Goal: Task Accomplishment & Management: Use online tool/utility

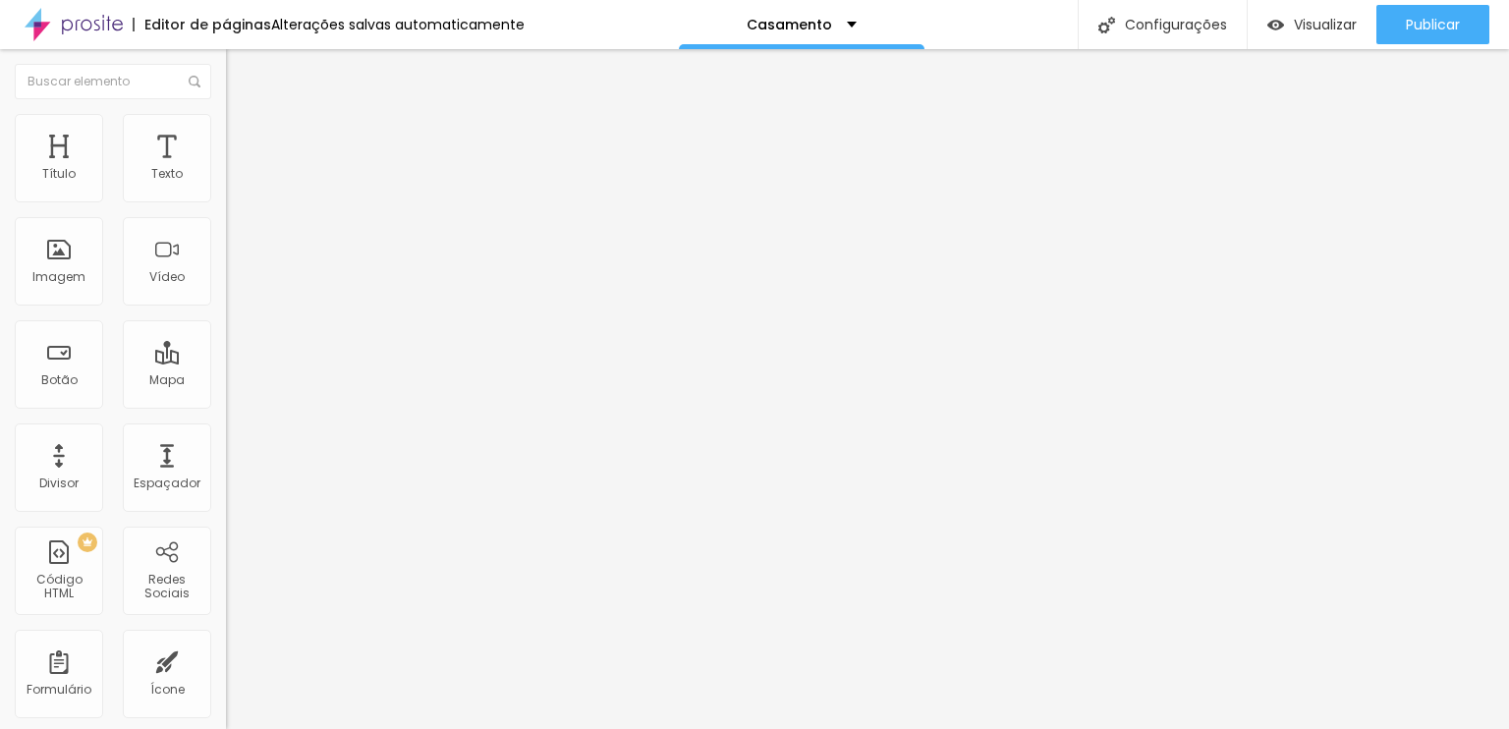
click at [223, 728] on div "Subindo 0/0 arquivos" at bounding box center [754, 735] width 1509 height 12
click at [228, 728] on div "Subindo 0/0 arquivos" at bounding box center [754, 735] width 1509 height 12
click at [244, 139] on font "Avançado" at bounding box center [276, 147] width 65 height 17
click at [226, 443] on input "text" at bounding box center [344, 453] width 236 height 20
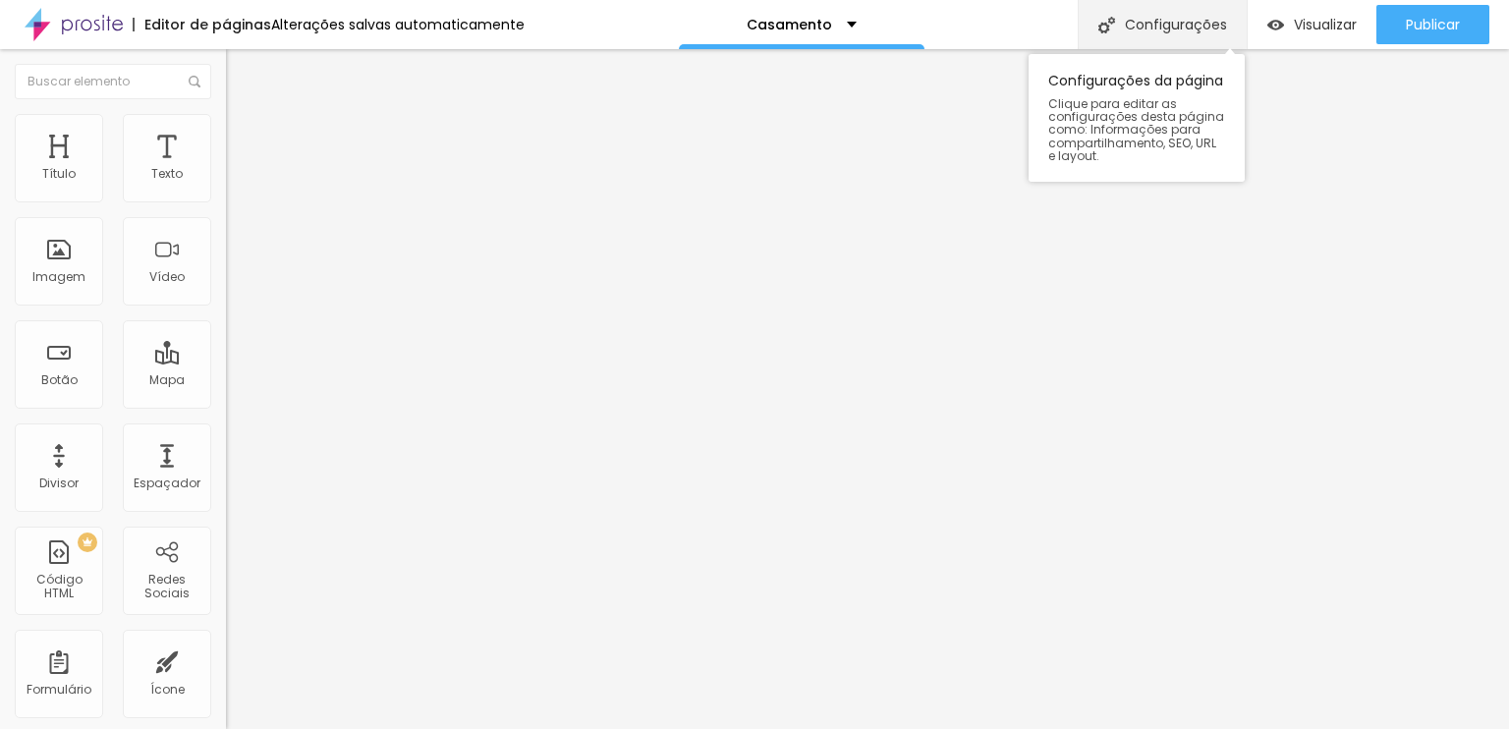
click at [1205, 21] on font "Configurações" at bounding box center [1176, 25] width 102 height 20
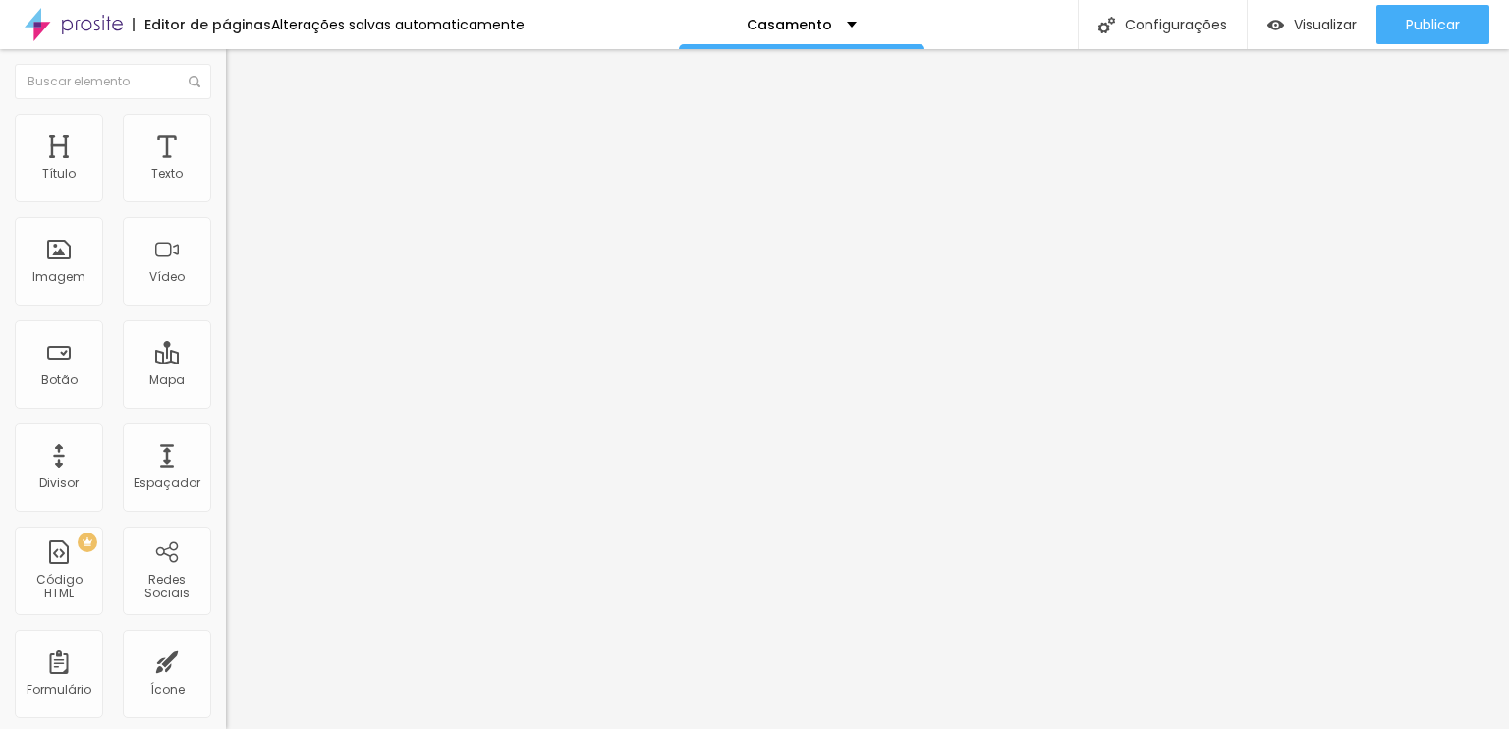
click at [226, 499] on input "text" at bounding box center [344, 509] width 236 height 20
click at [346, 728] on div at bounding box center [754, 741] width 1509 height 0
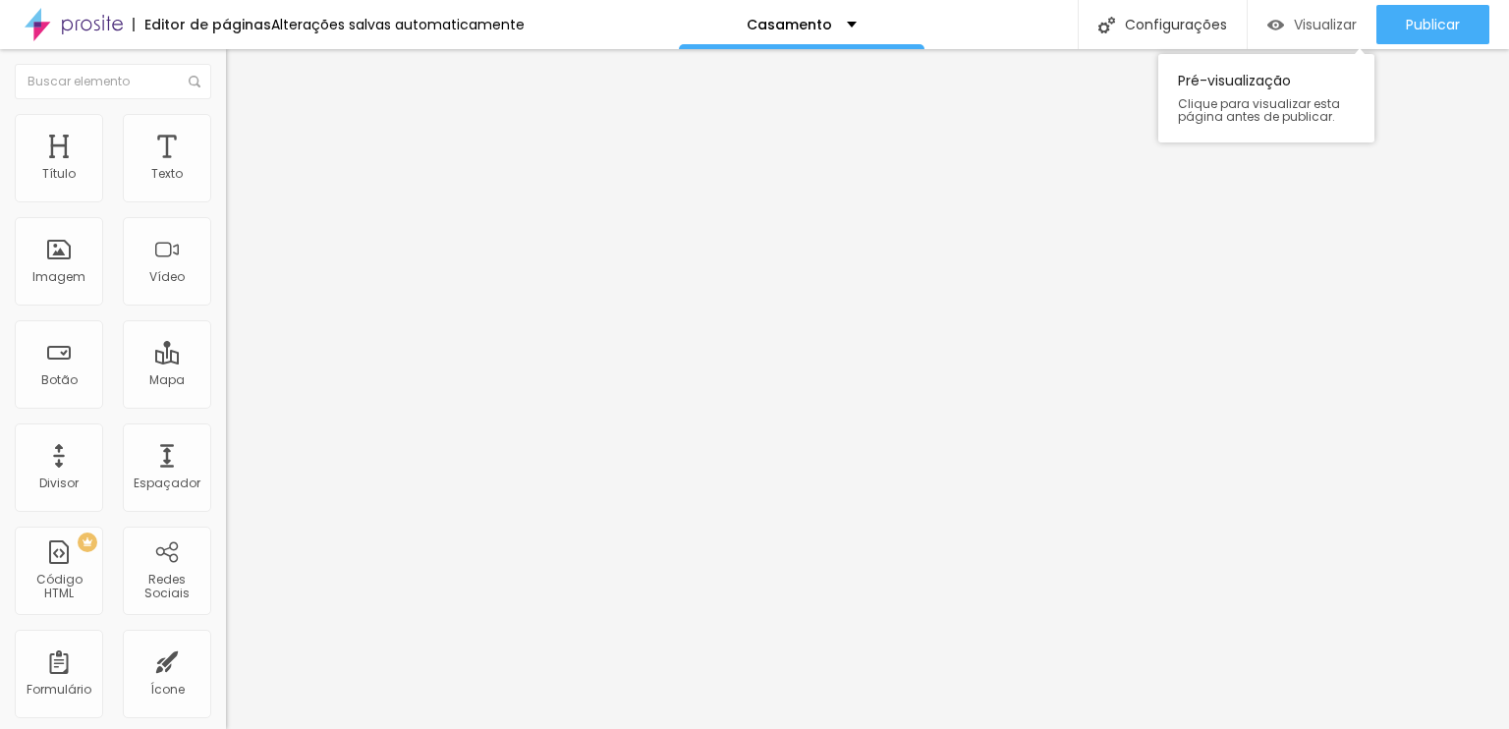
click at [1314, 27] on font "Visualizar" at bounding box center [1325, 25] width 63 height 20
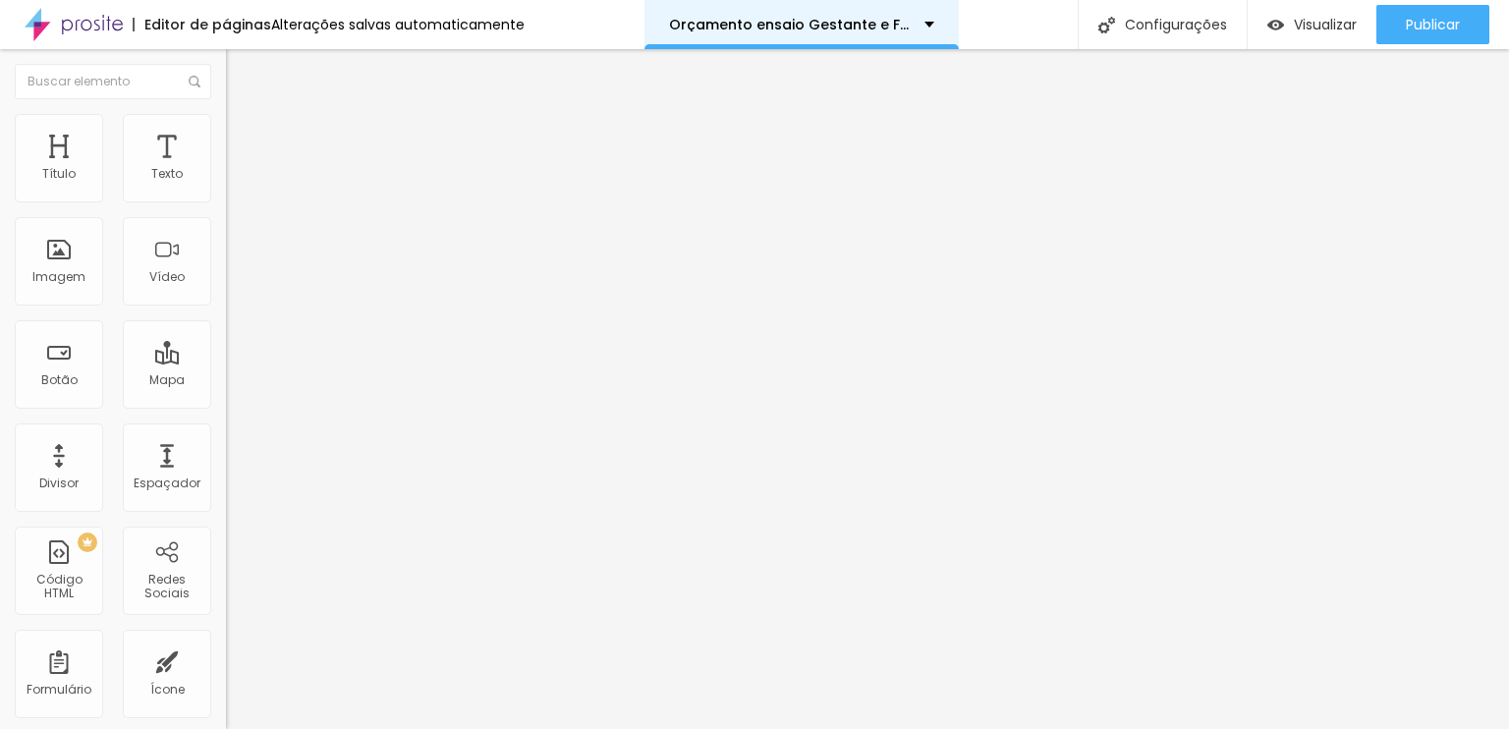
click at [769, 30] on font "Orçamento ensaio Gestante e Família" at bounding box center [807, 25] width 276 height 20
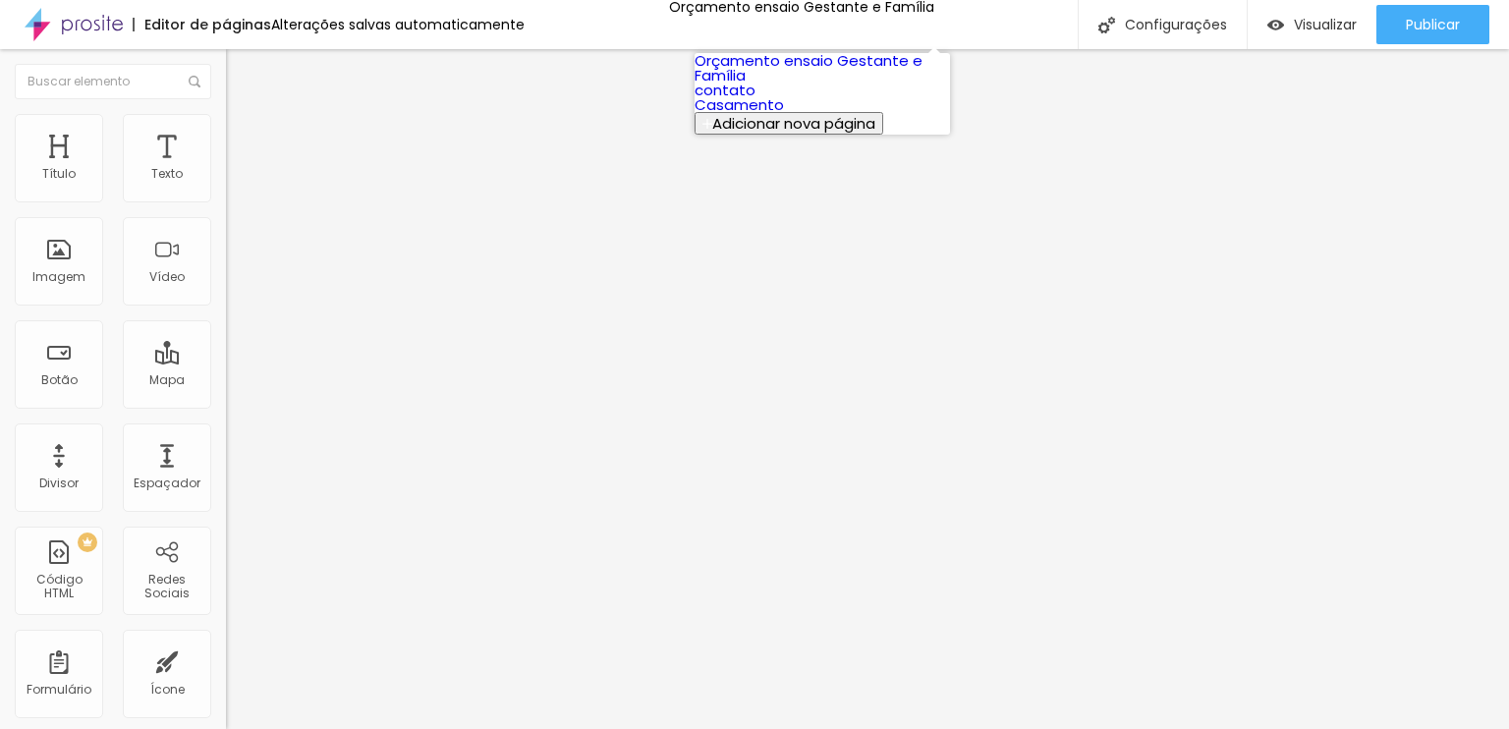
click at [775, 115] on font "Casamento" at bounding box center [739, 104] width 89 height 21
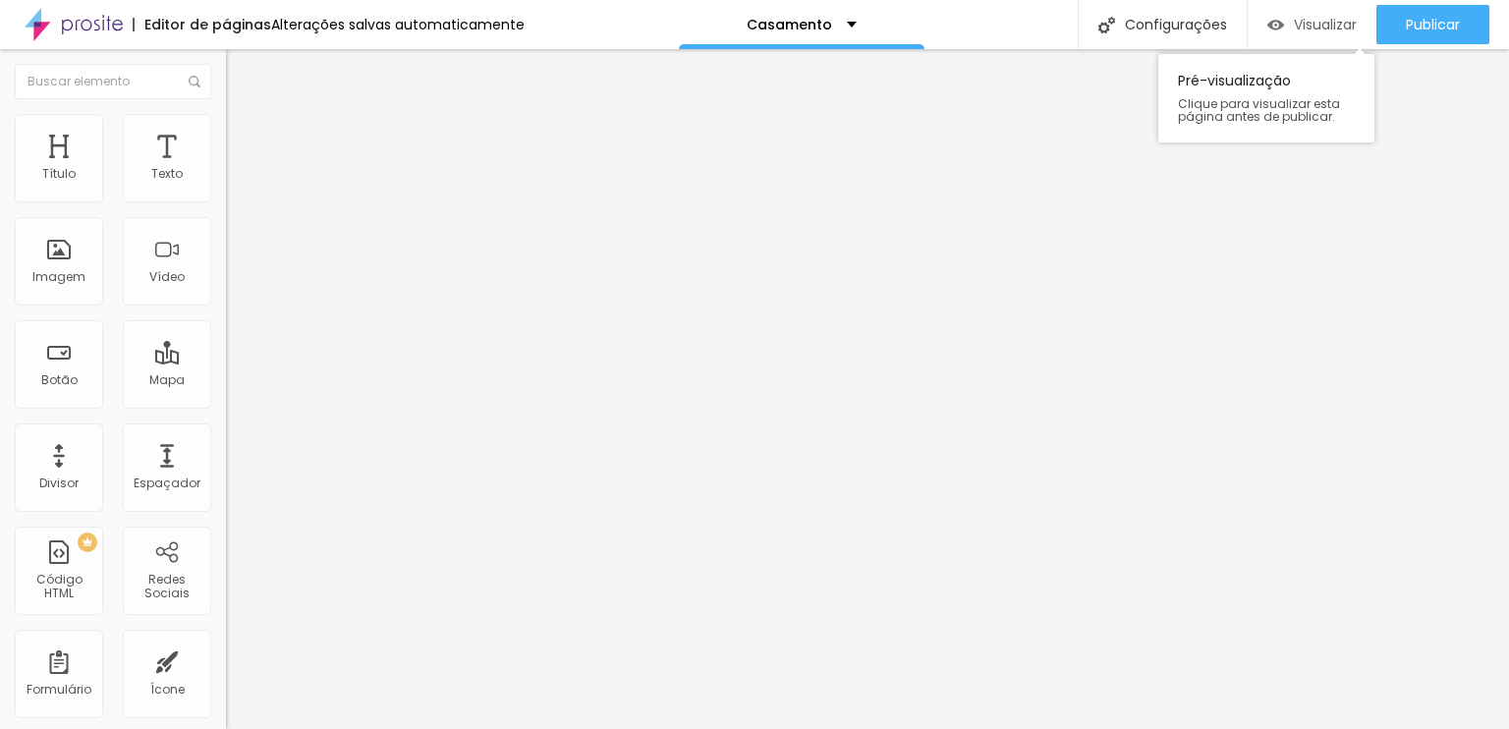
click at [1300, 23] on font "Visualizar" at bounding box center [1325, 25] width 63 height 20
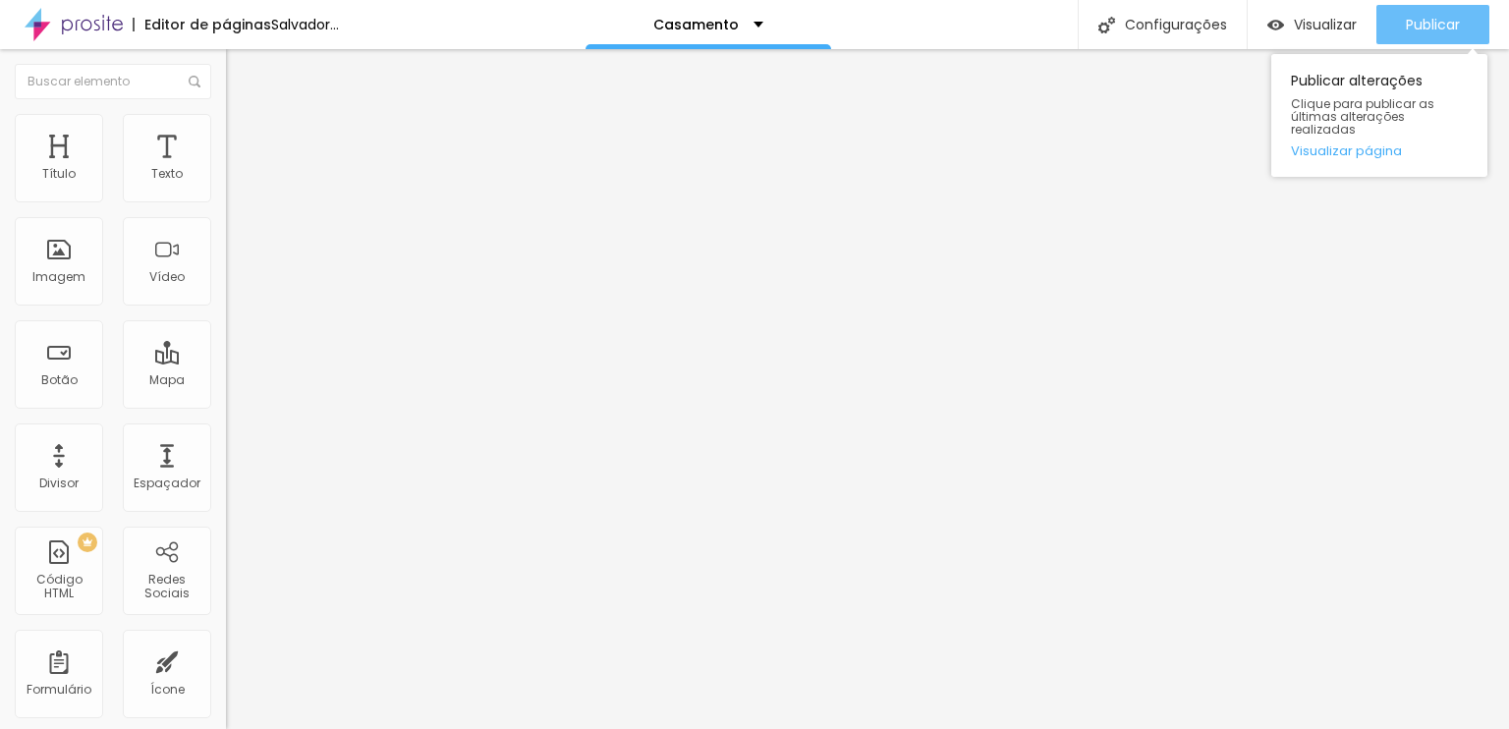
click at [1414, 28] on font "Publicar" at bounding box center [1433, 25] width 54 height 20
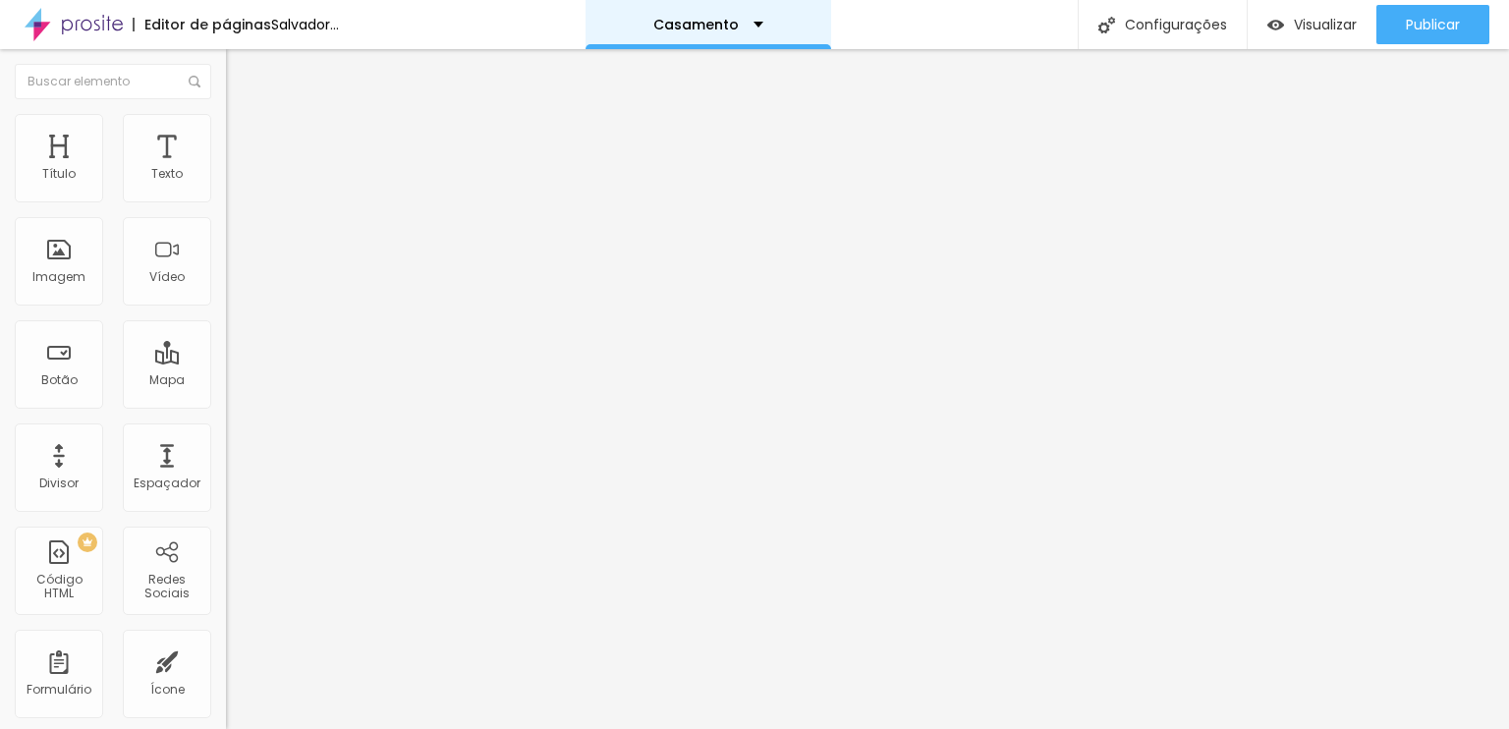
click at [763, 27] on div "Casamento" at bounding box center [708, 25] width 110 height 14
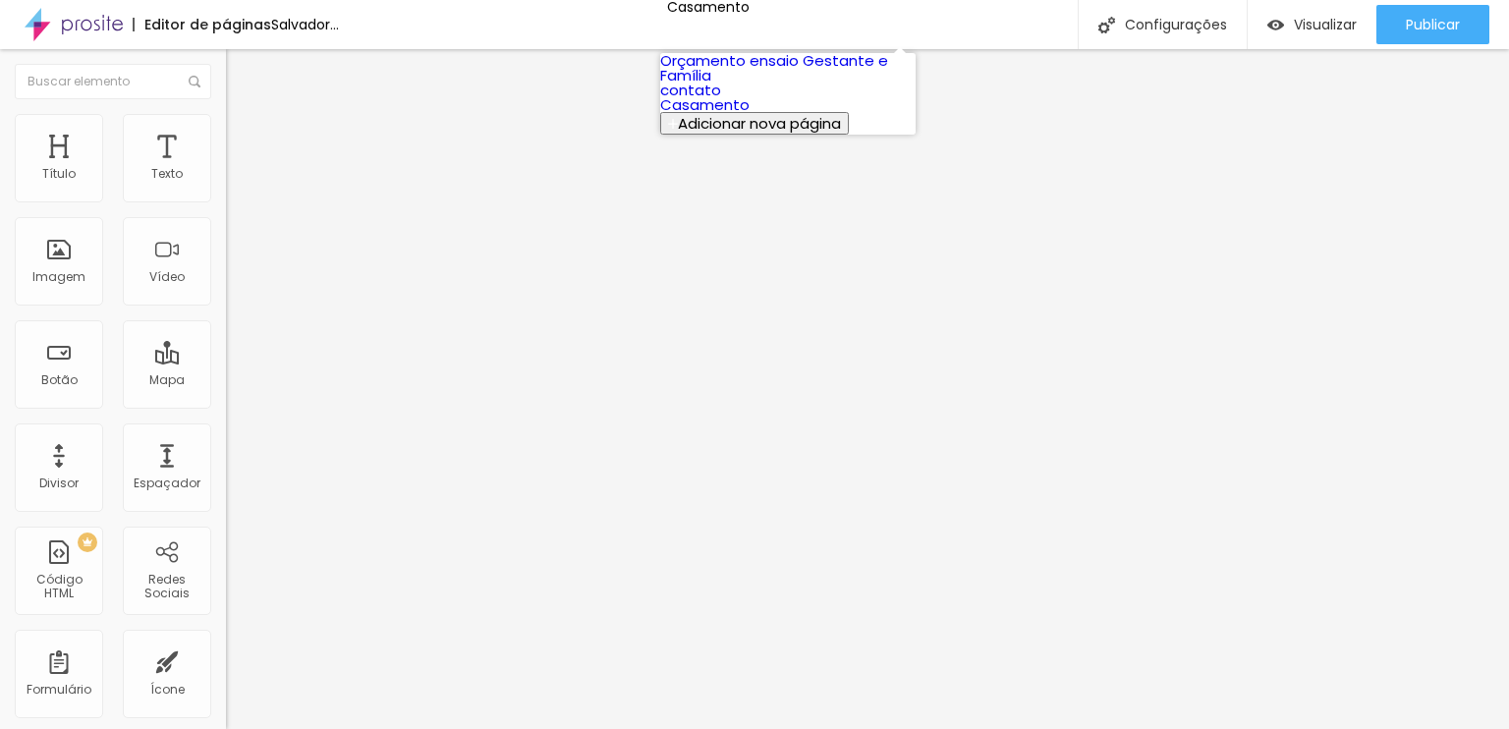
click at [795, 79] on font "Orçamento ensaio Gestante e Família" at bounding box center [774, 67] width 228 height 35
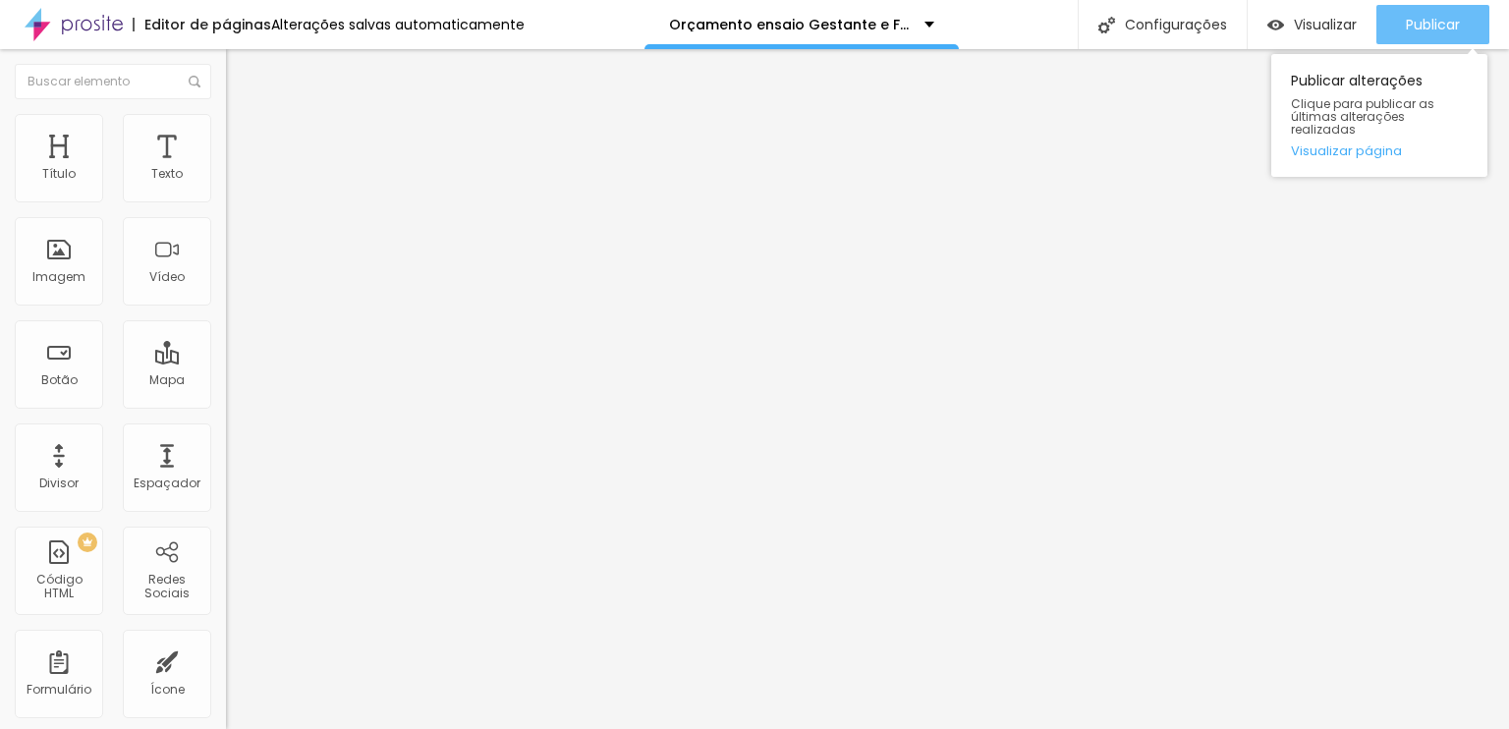
click at [1411, 34] on div "Publicar" at bounding box center [1433, 24] width 54 height 39
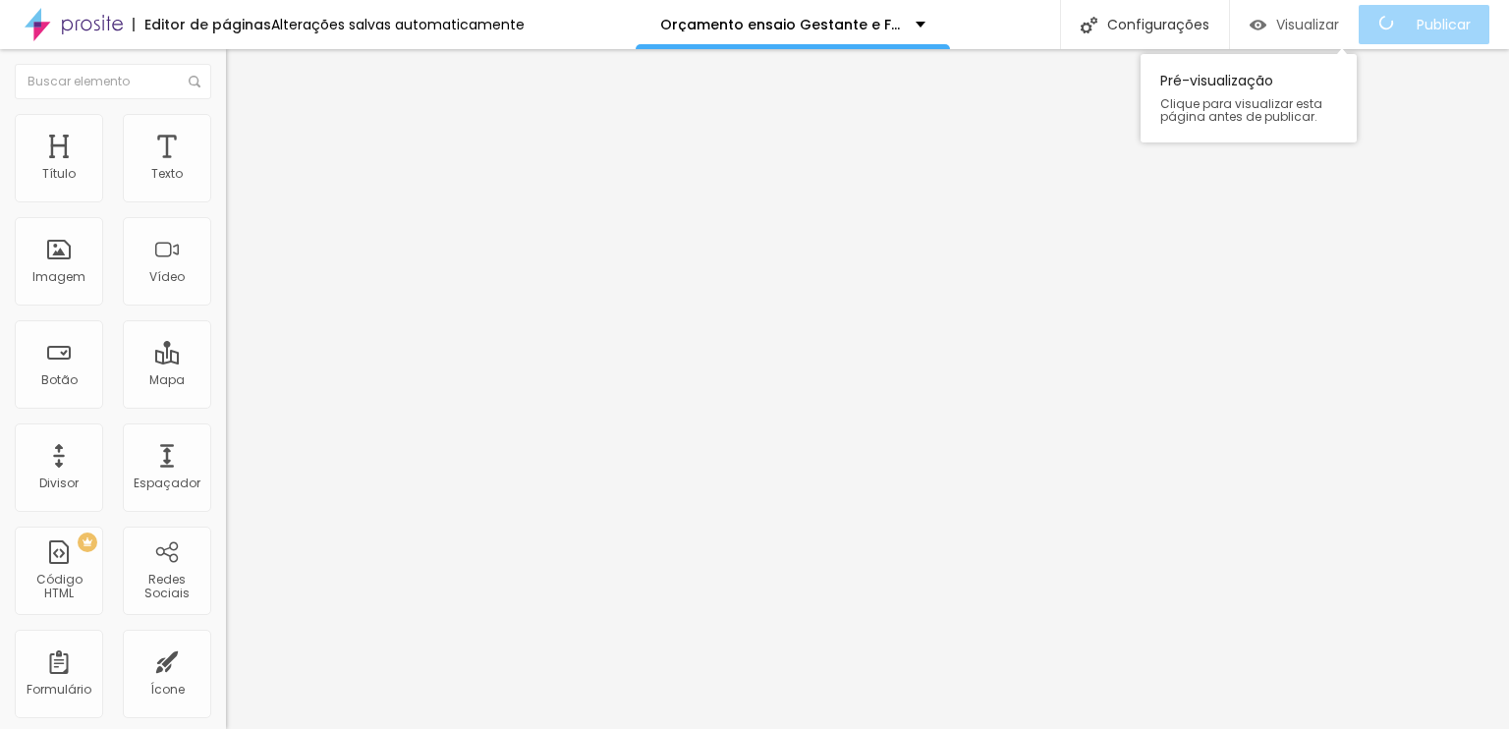
click at [1332, 20] on font "Visualizar" at bounding box center [1307, 25] width 63 height 20
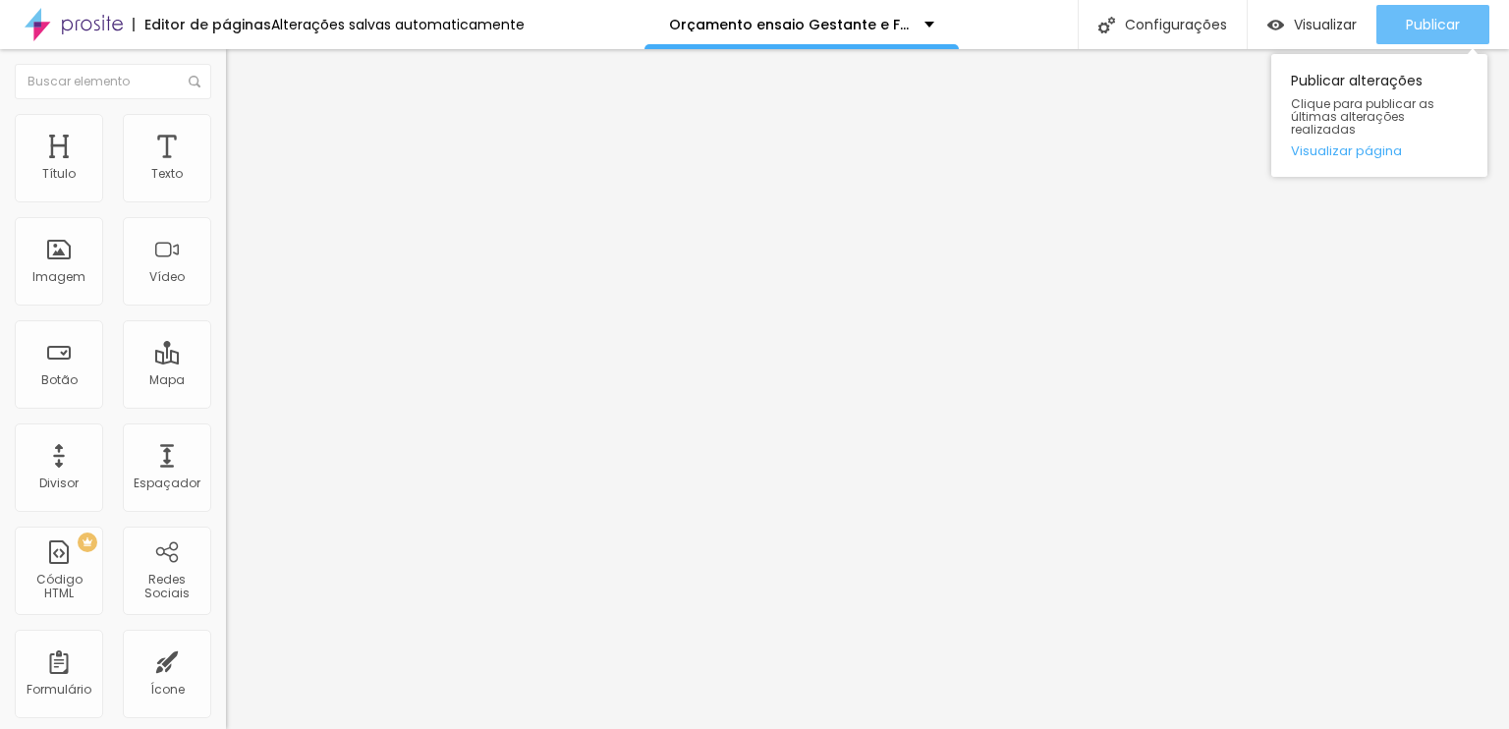
click at [1417, 28] on font "Publicar" at bounding box center [1433, 25] width 54 height 20
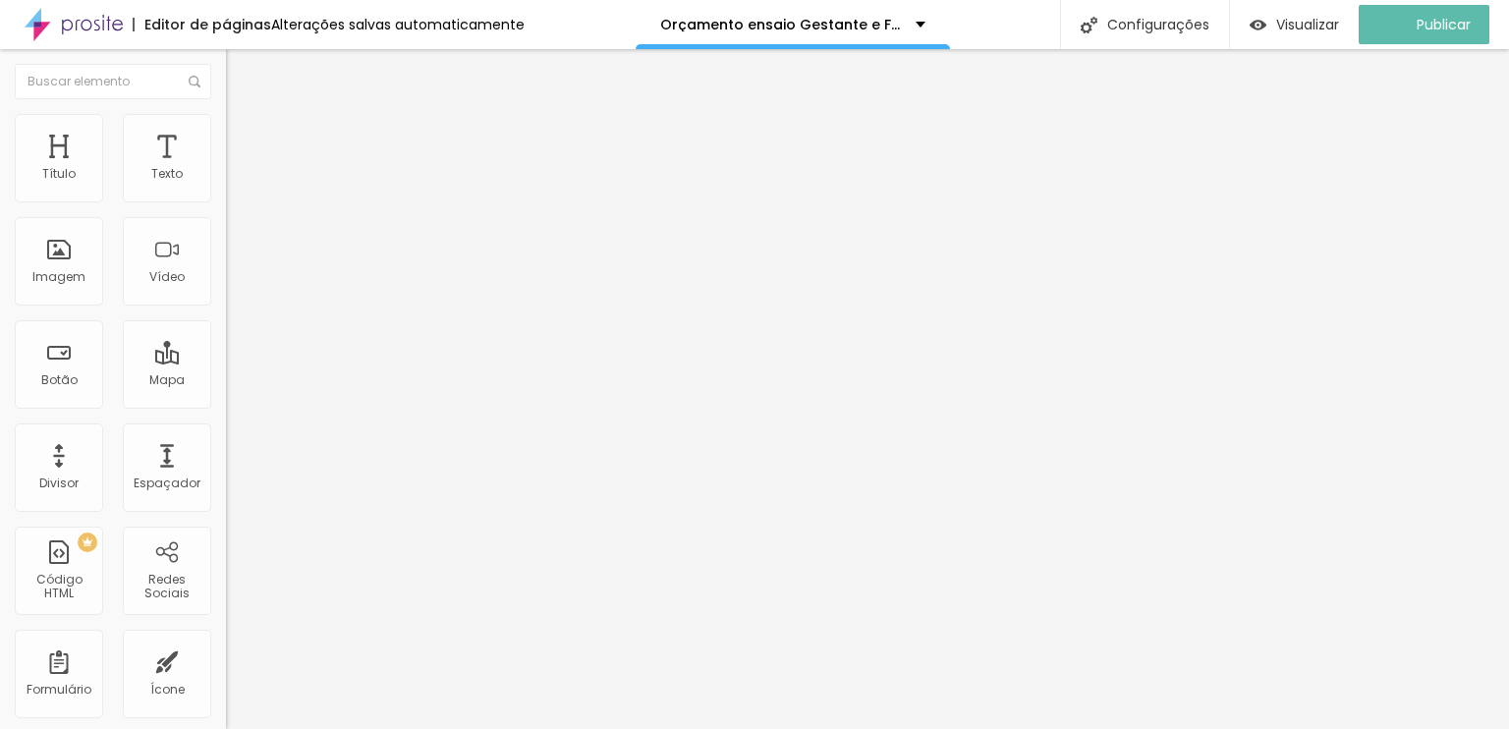
click at [241, 69] on img "button" at bounding box center [249, 72] width 16 height 16
click at [71, 24] on img at bounding box center [74, 24] width 98 height 49
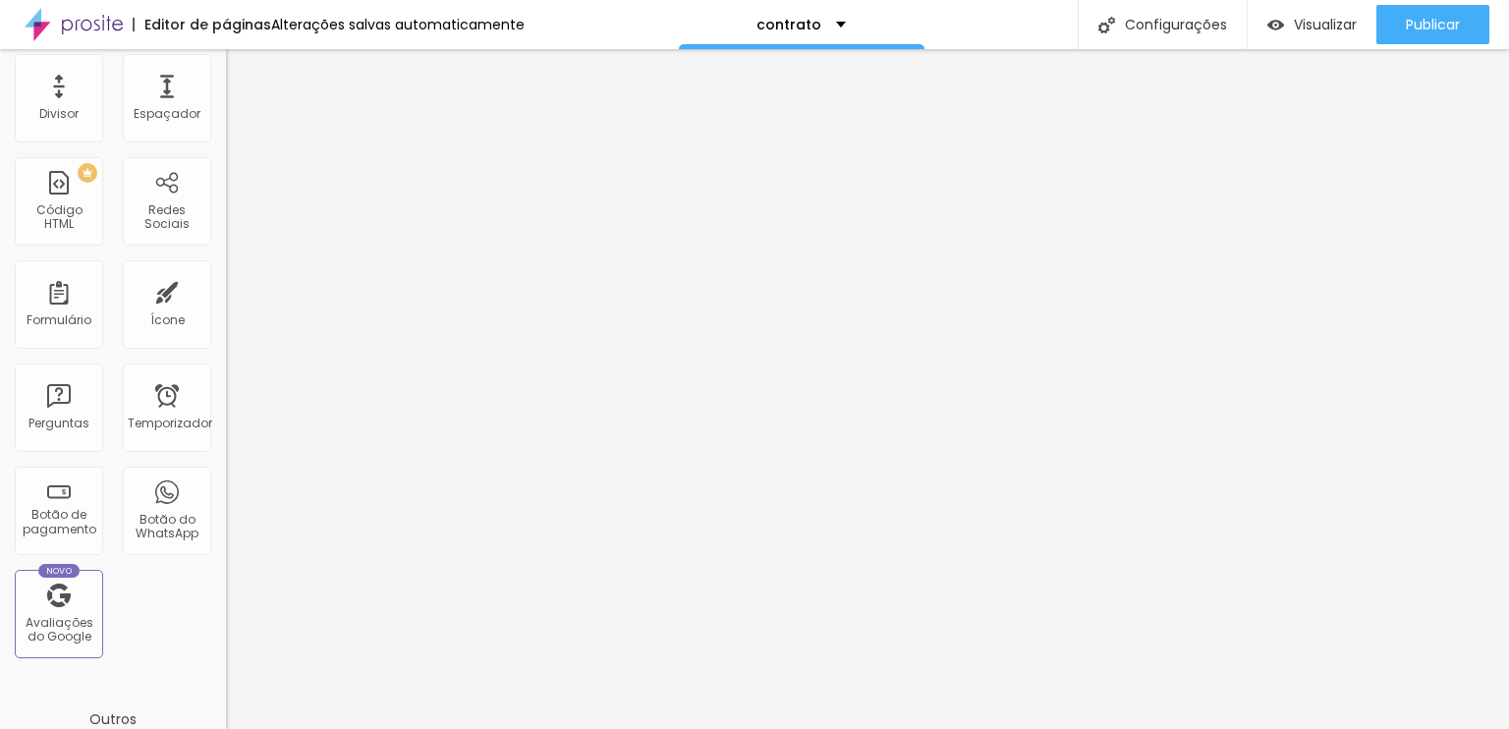
scroll to position [393, 0]
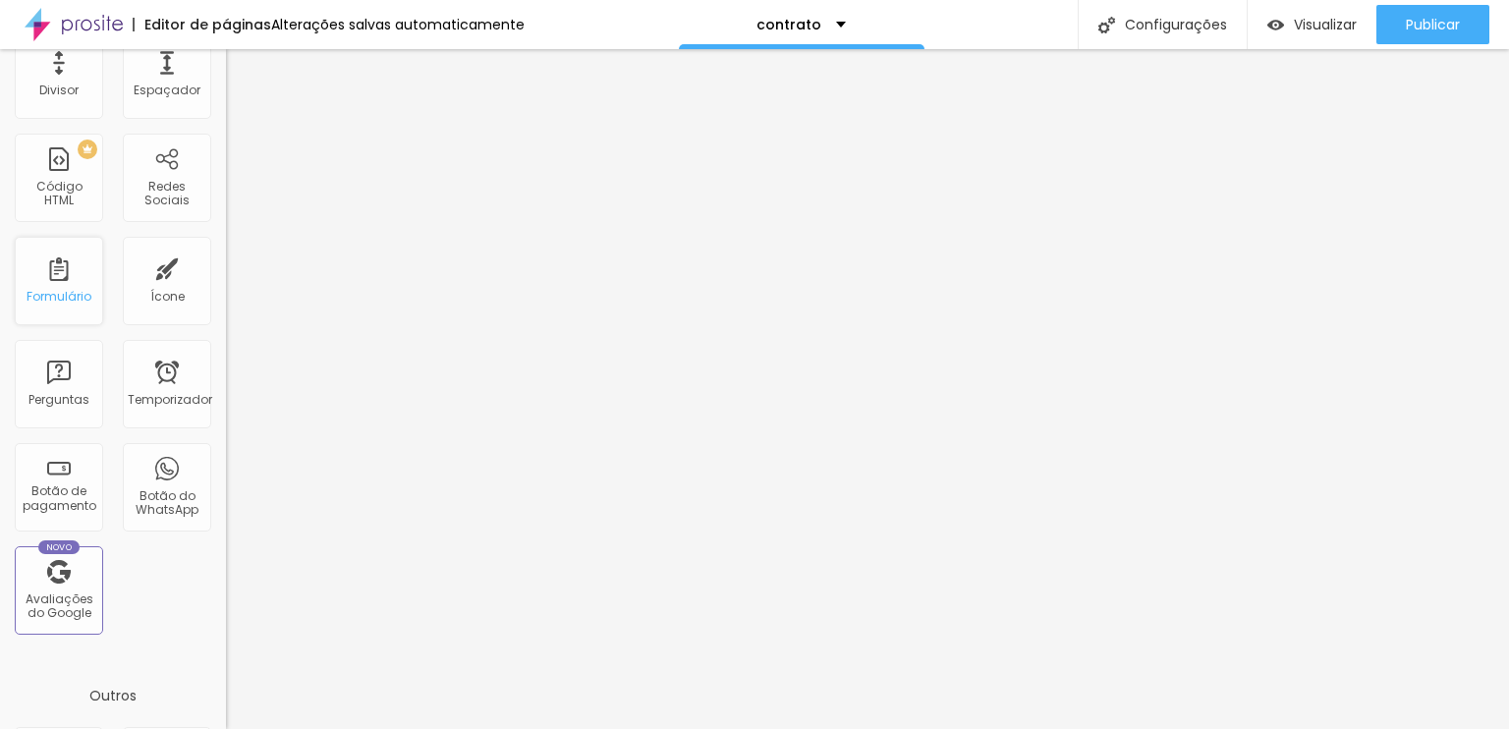
click at [71, 312] on div "Formulário" at bounding box center [59, 281] width 88 height 88
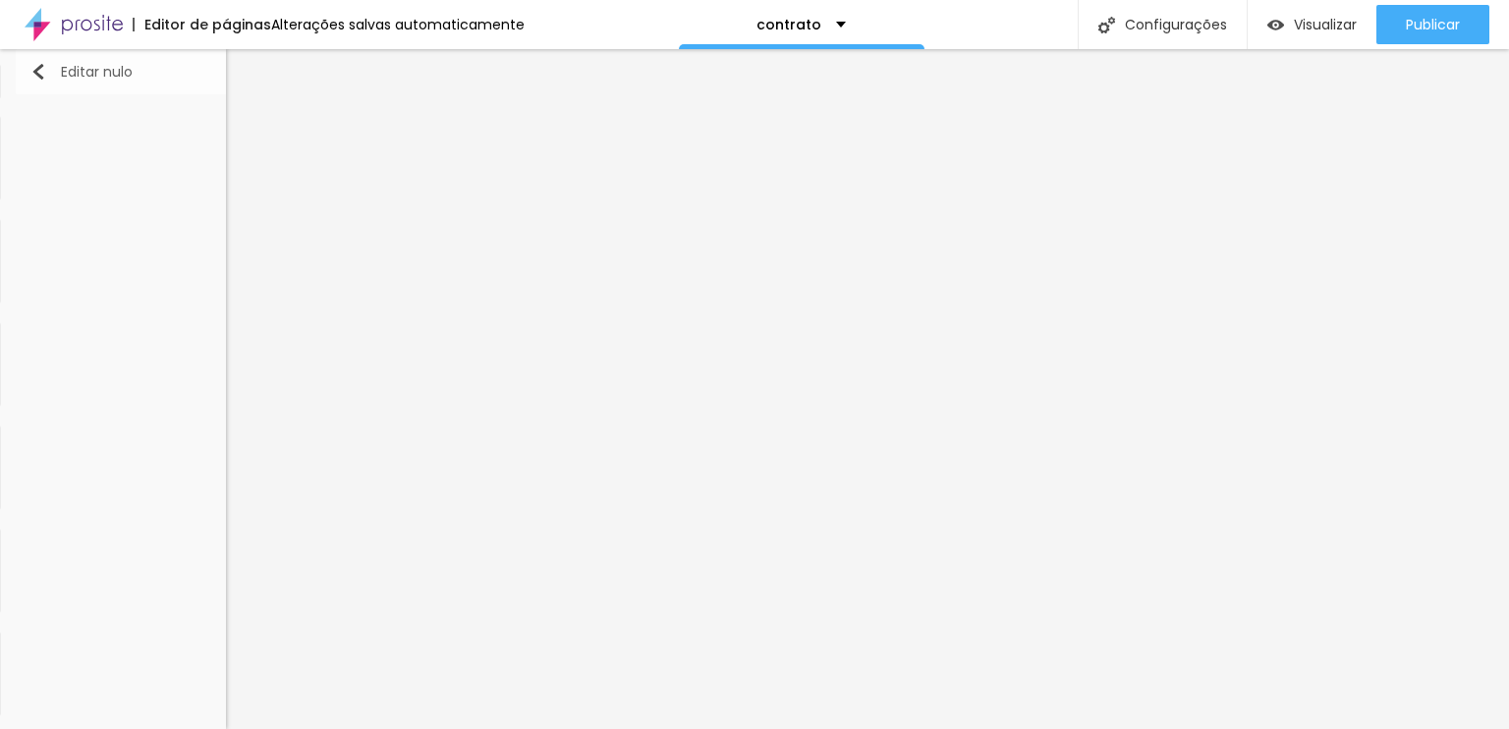
click at [30, 74] on img "button" at bounding box center [38, 72] width 16 height 16
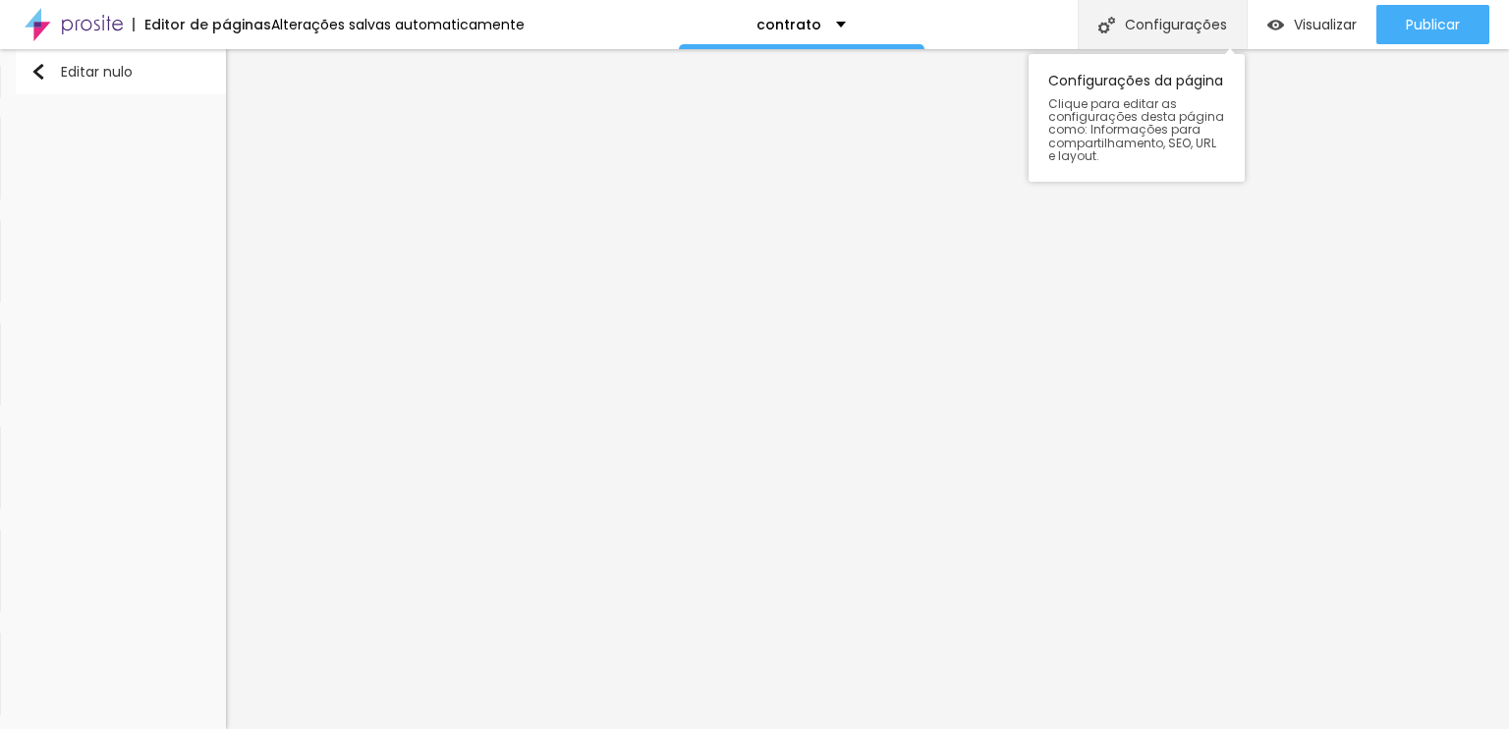
click at [1140, 25] on font "Configurações" at bounding box center [1176, 25] width 102 height 20
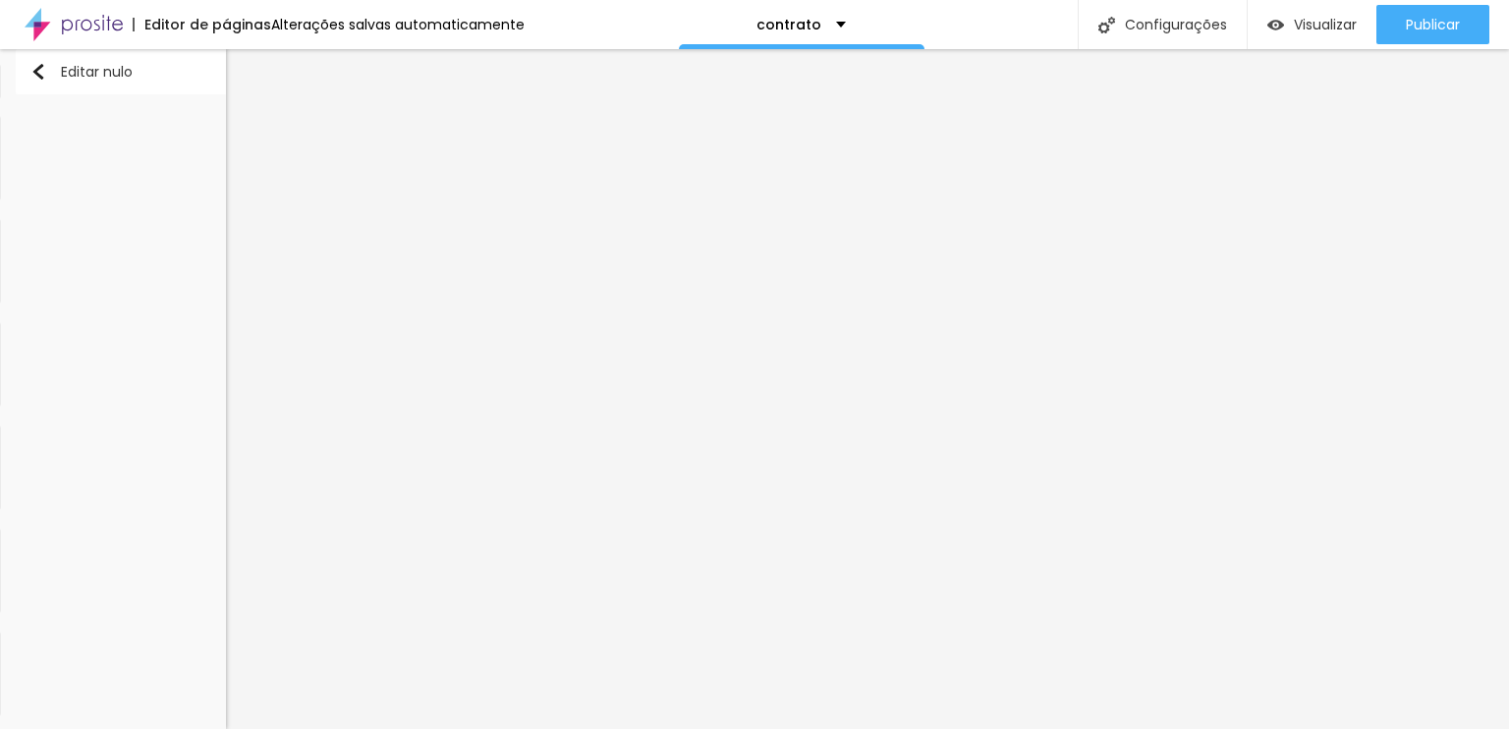
click at [30, 70] on img "button" at bounding box center [38, 72] width 16 height 16
click at [71, 74] on font "Editar nulo" at bounding box center [97, 72] width 72 height 20
click at [307, 22] on font "Alterações salvas automaticamente" at bounding box center [398, 25] width 254 height 20
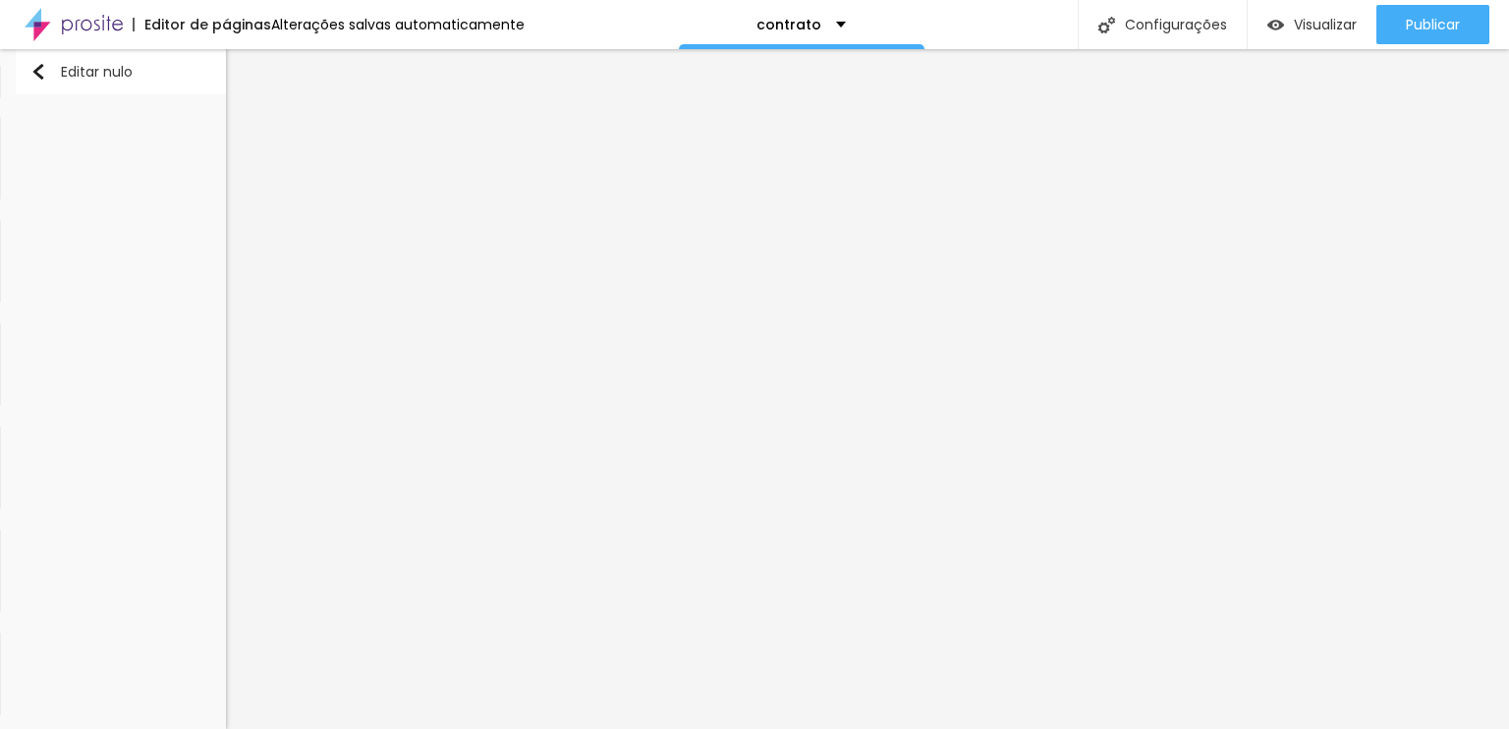
click at [802, 28] on font "contrato" at bounding box center [789, 25] width 65 height 20
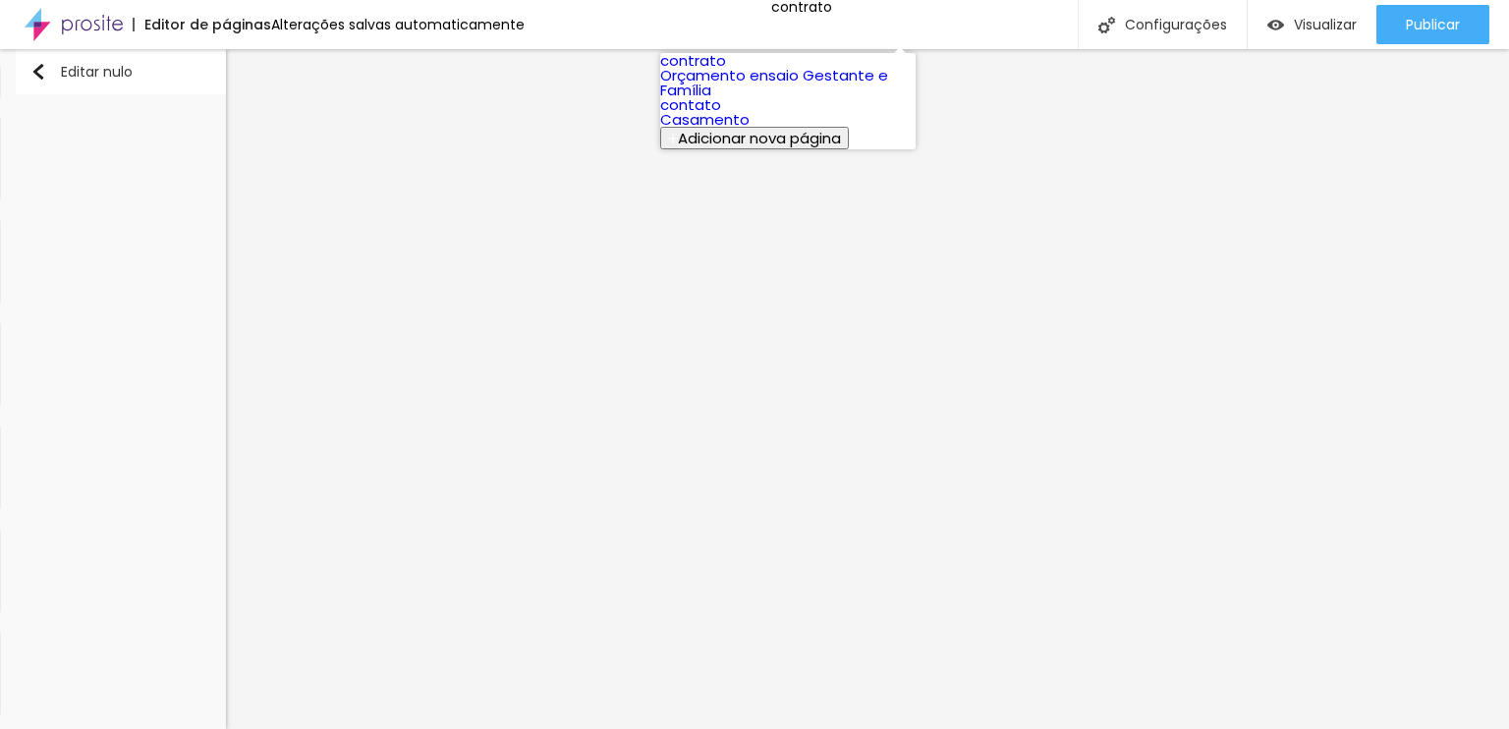
click at [726, 71] on link "contrato" at bounding box center [693, 60] width 66 height 21
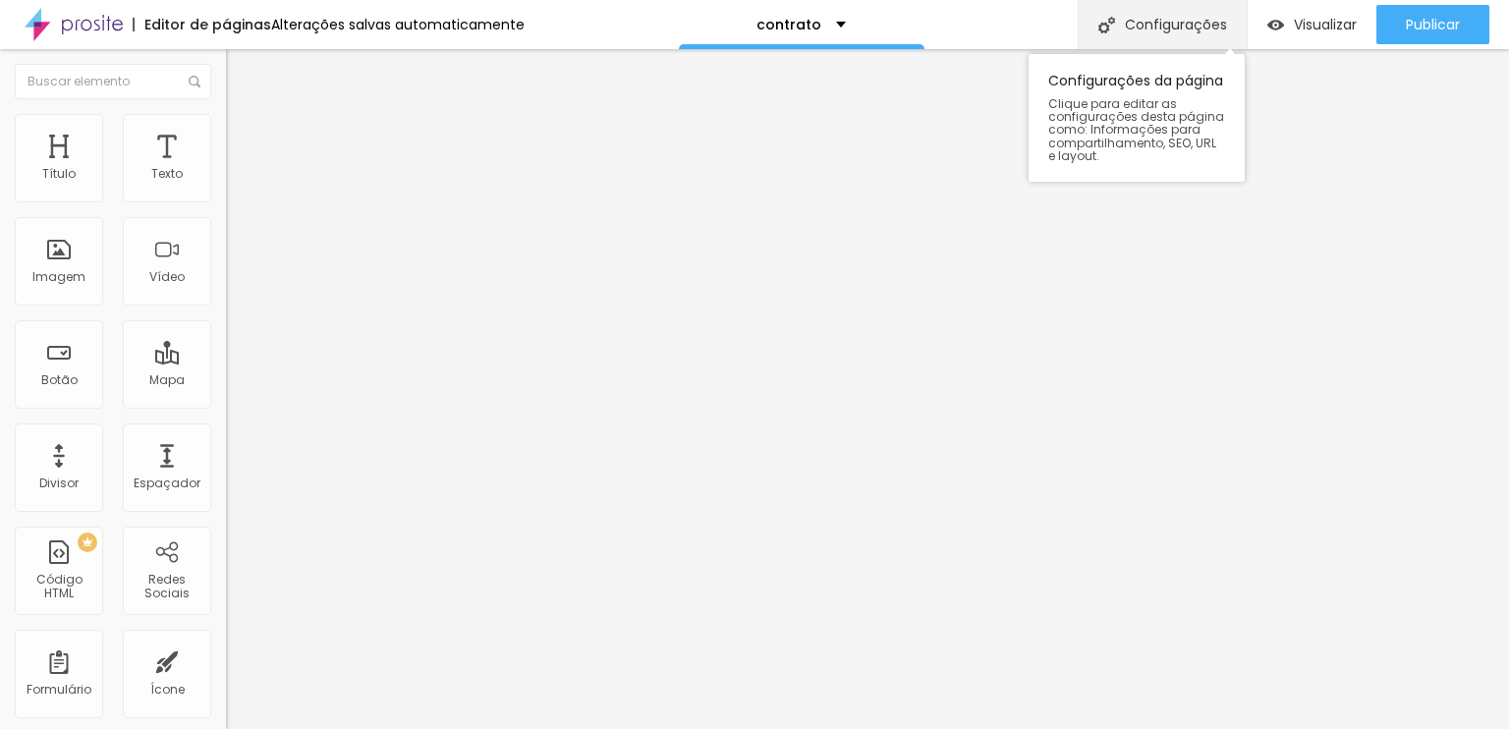
click at [1155, 28] on font "Configurações" at bounding box center [1176, 25] width 102 height 20
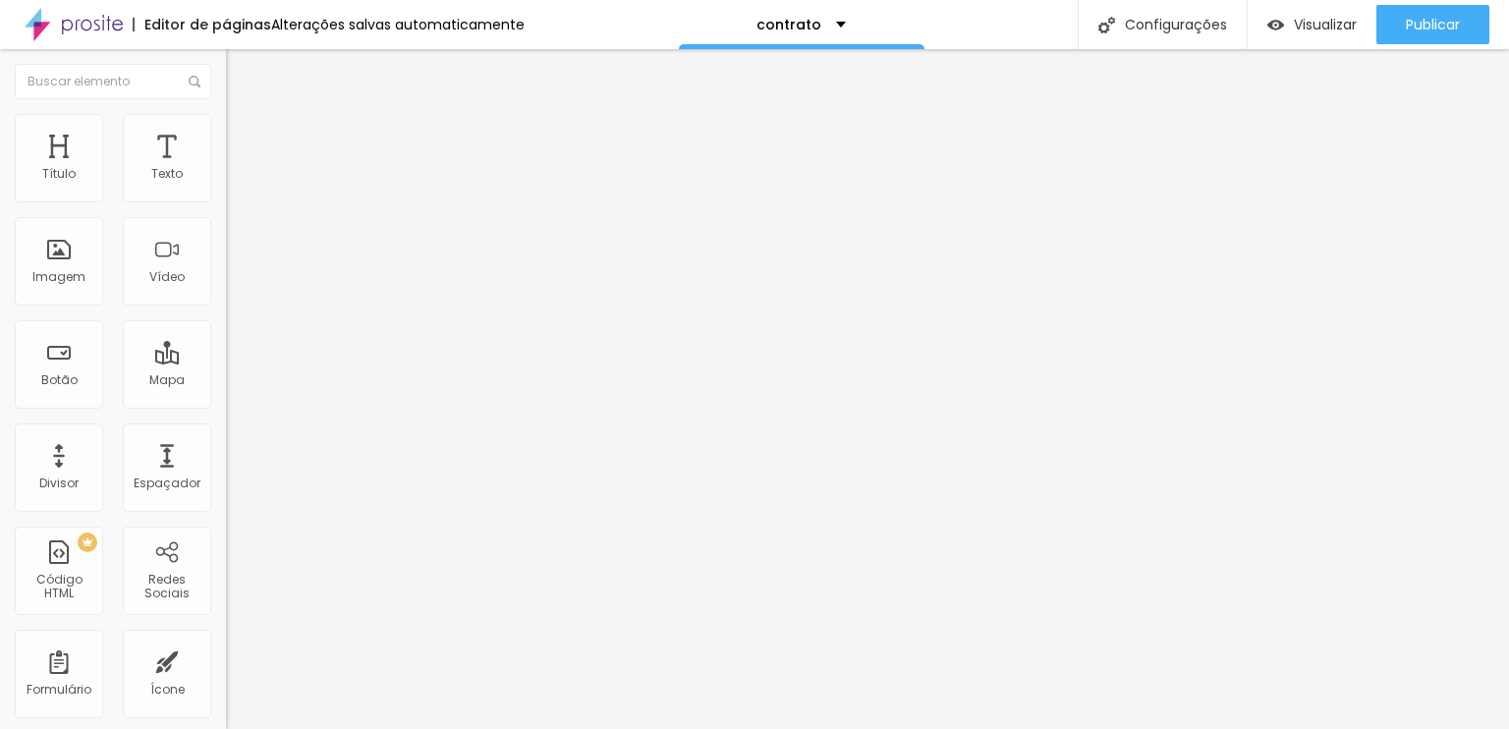
click at [94, 27] on img at bounding box center [74, 24] width 98 height 49
click at [66, 173] on font "Título" at bounding box center [58, 173] width 33 height 17
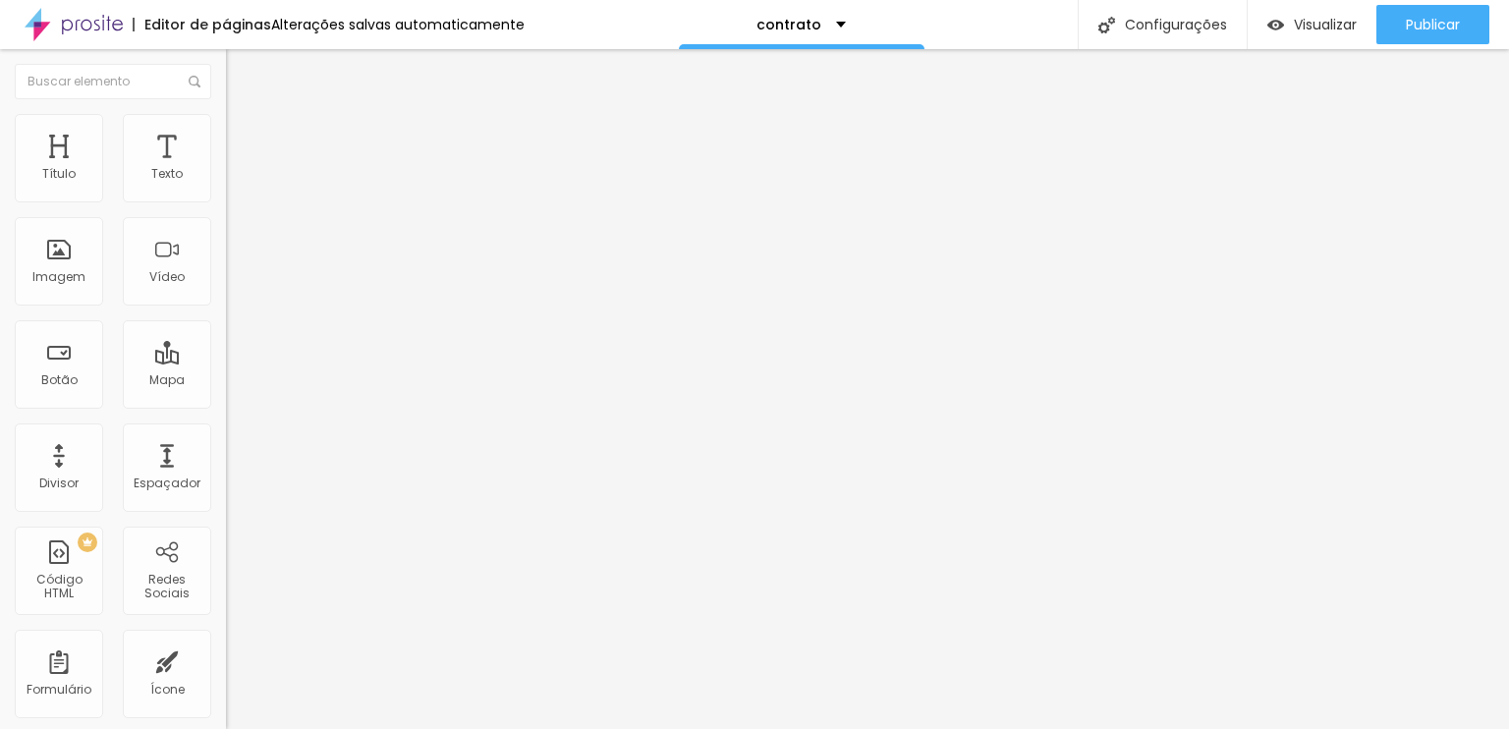
click at [226, 117] on li "Estilo" at bounding box center [339, 124] width 226 height 20
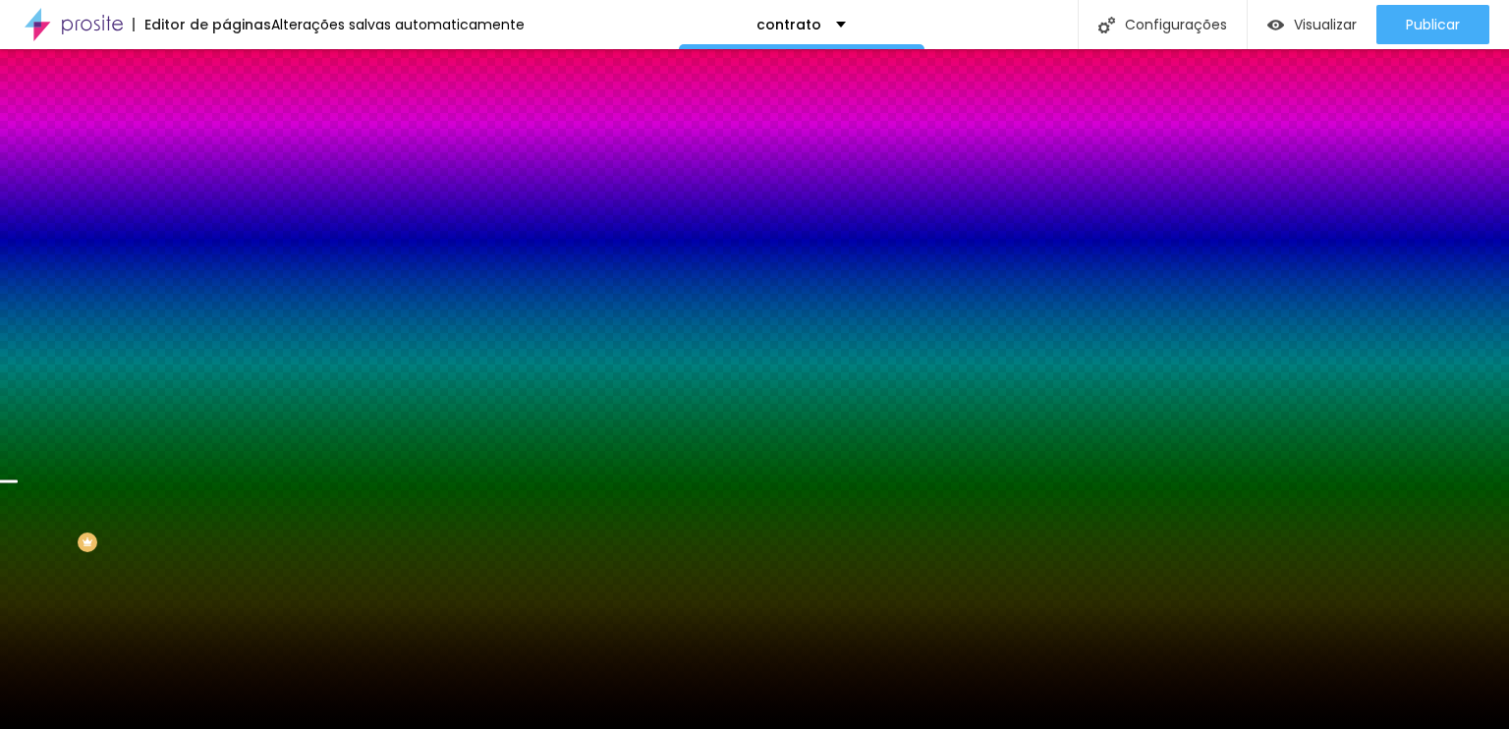
click at [226, 204] on font "Paralaxe" at bounding box center [252, 196] width 52 height 17
click at [226, 216] on font "Nenhum" at bounding box center [251, 207] width 51 height 17
click at [226, 134] on img at bounding box center [235, 143] width 18 height 18
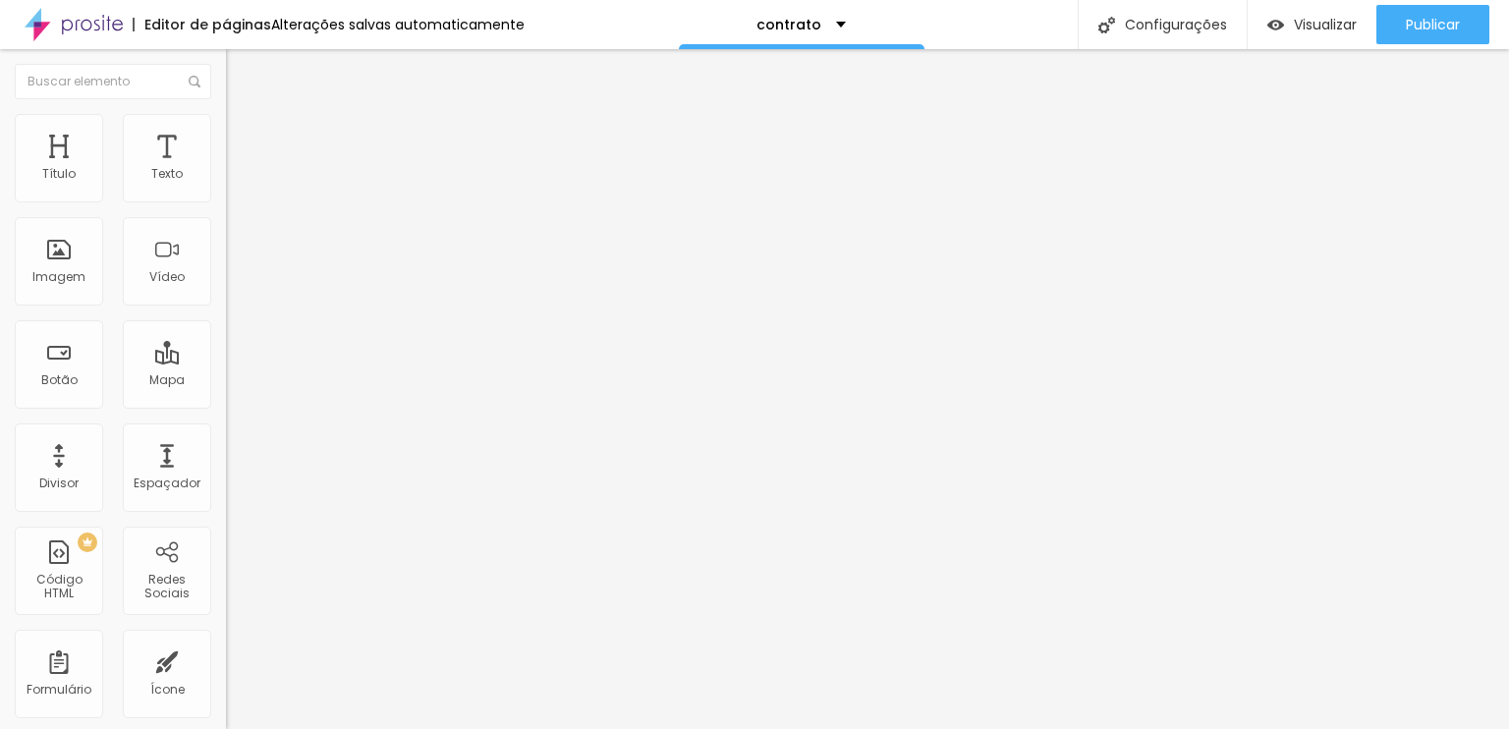
click at [226, 112] on img at bounding box center [235, 103] width 18 height 18
click at [226, 179] on font "Encaixotado" at bounding box center [264, 170] width 77 height 17
click at [244, 136] on font "Estilo" at bounding box center [259, 127] width 30 height 17
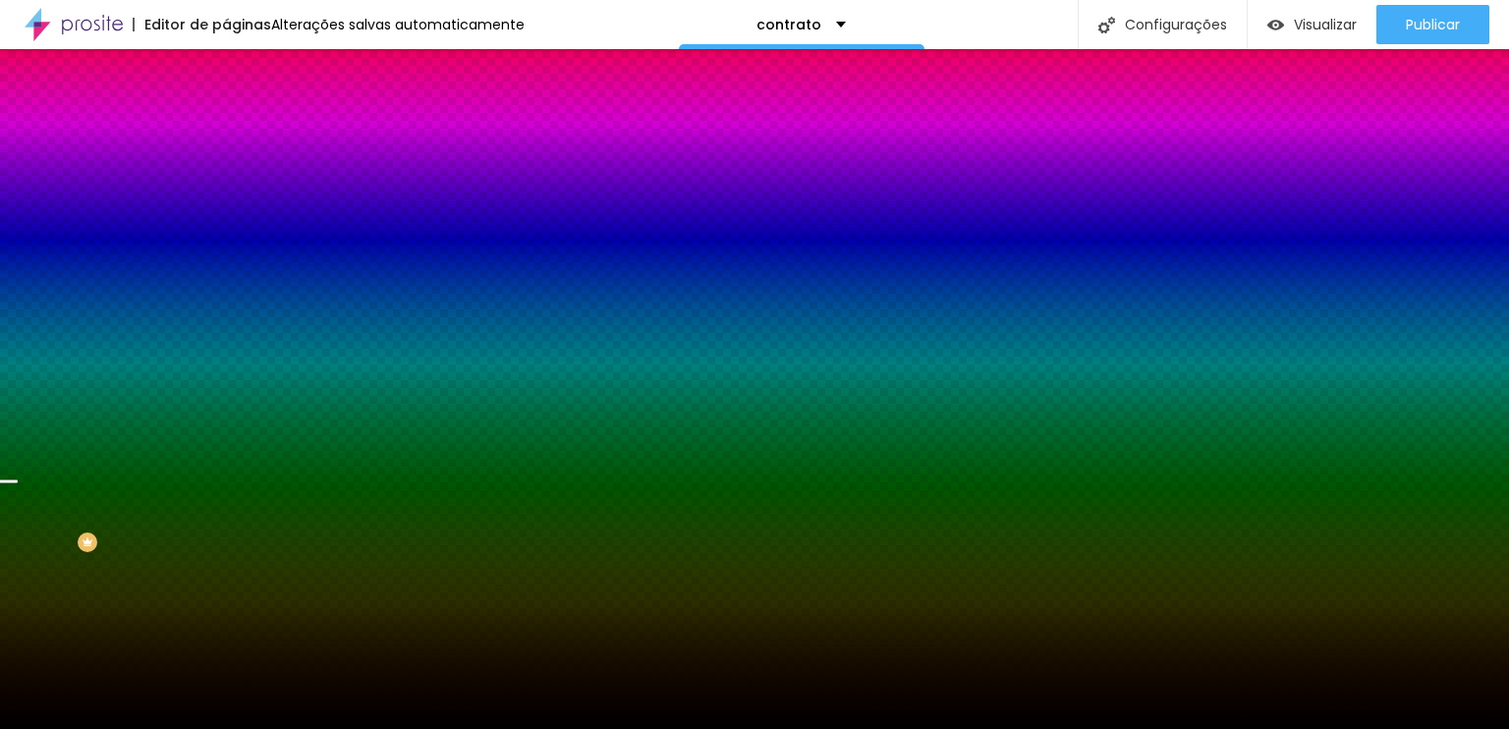
click at [333, 181] on span at bounding box center [339, 172] width 12 height 17
click at [226, 134] on li "Avançado" at bounding box center [339, 144] width 226 height 20
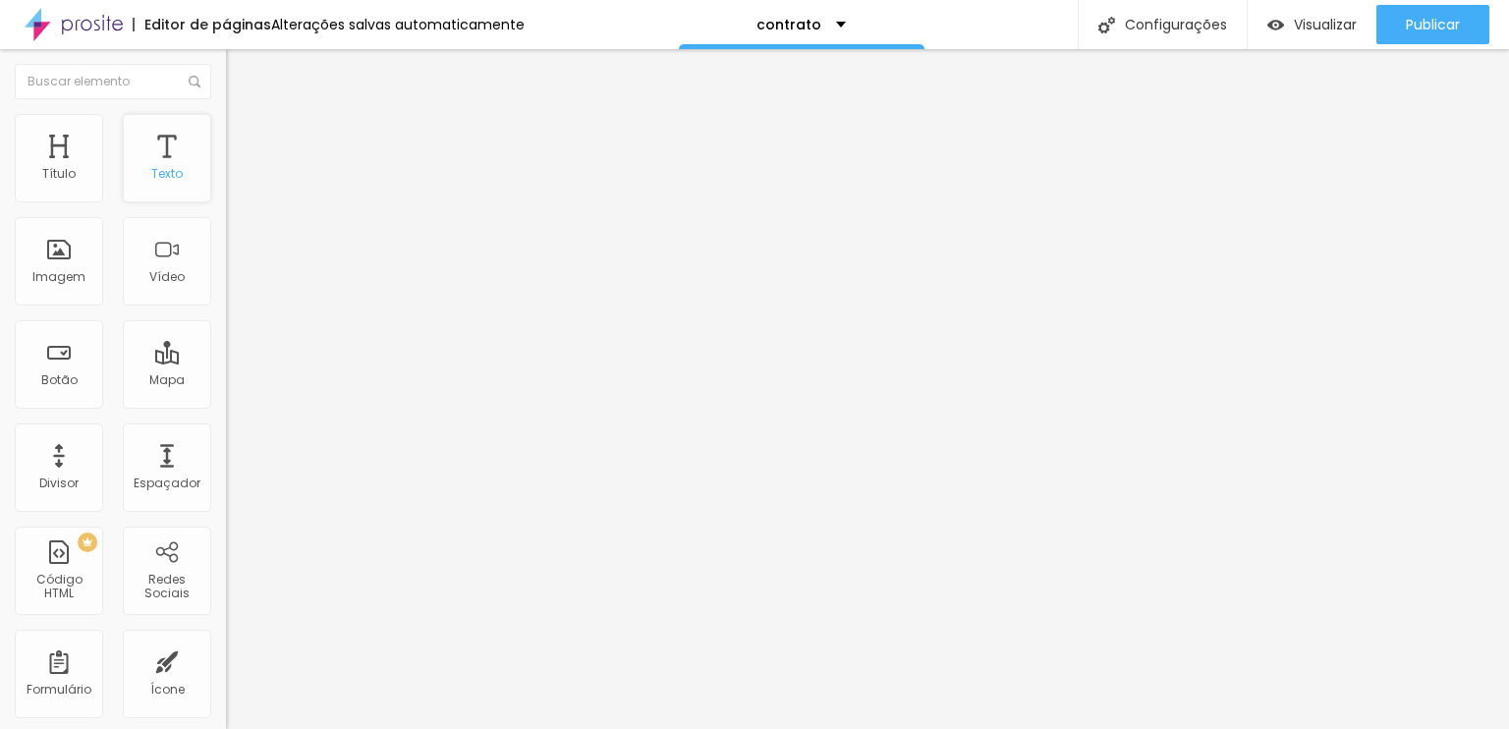
click at [154, 154] on div "Texto" at bounding box center [167, 158] width 88 height 88
click at [73, 284] on font "Imagem" at bounding box center [58, 276] width 53 height 17
click at [151, 176] on font "Texto" at bounding box center [166, 173] width 31 height 17
click at [71, 170] on font "Título" at bounding box center [58, 173] width 33 height 17
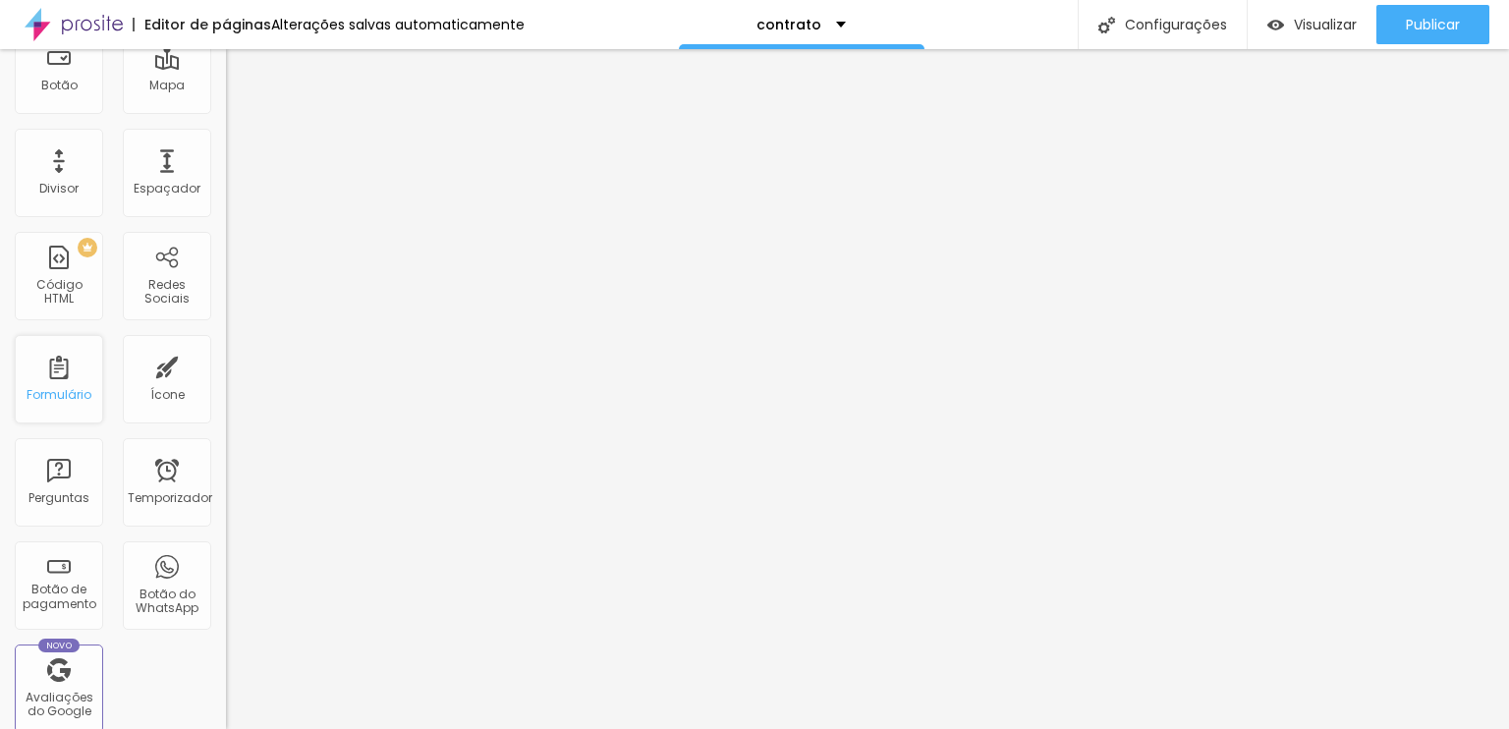
click at [69, 375] on div "Formulário" at bounding box center [59, 379] width 88 height 88
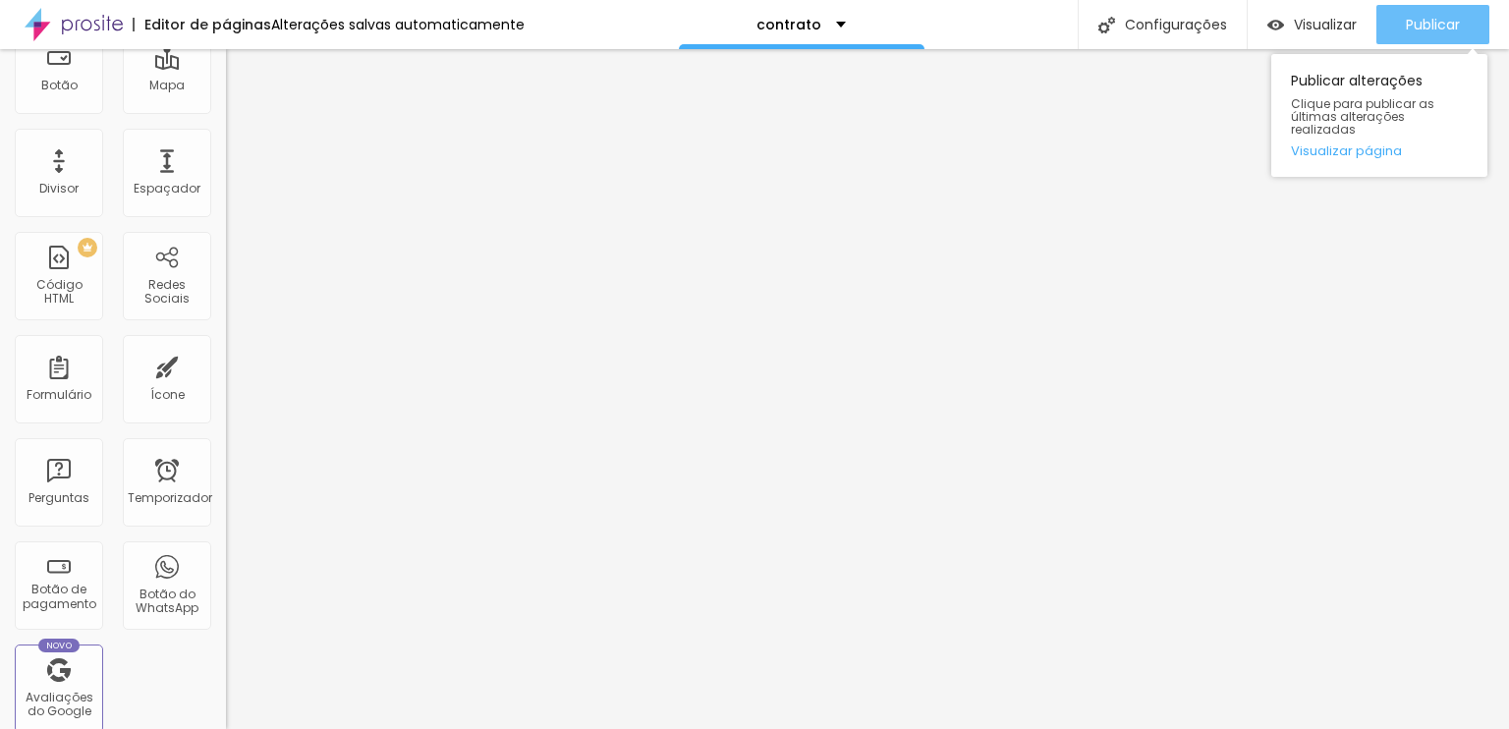
click at [1408, 18] on font "Publicar" at bounding box center [1433, 25] width 54 height 20
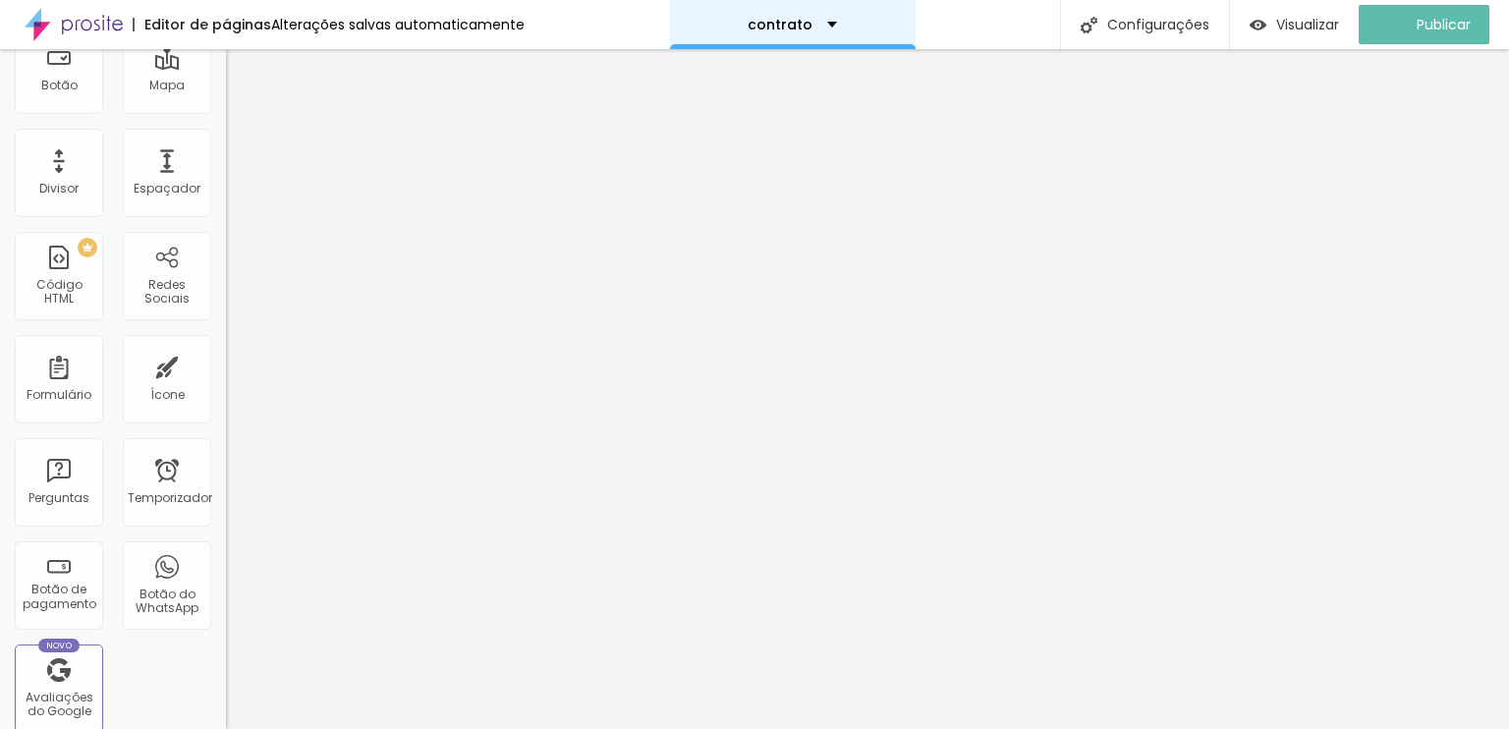
click at [798, 30] on font "contrato" at bounding box center [780, 25] width 65 height 20
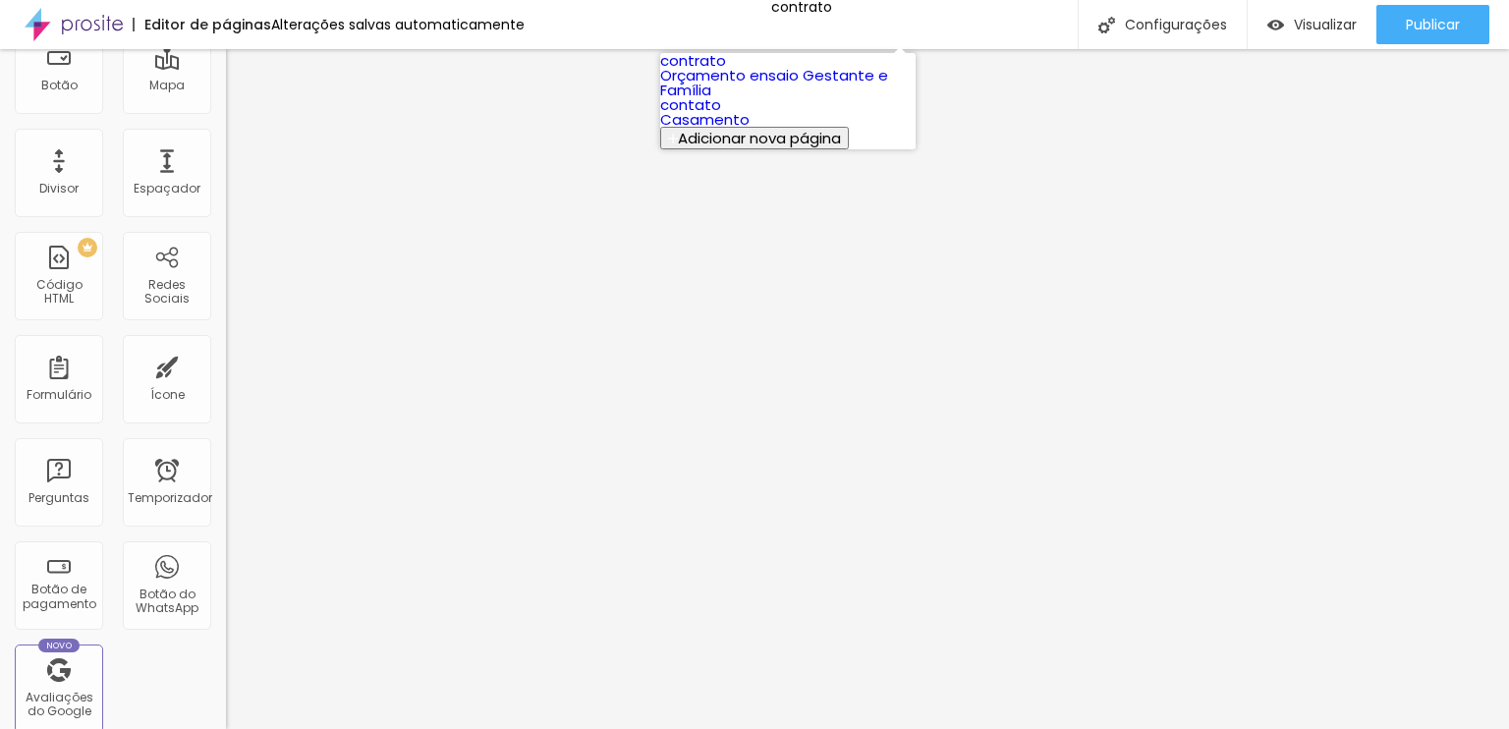
click at [726, 71] on link "contrato" at bounding box center [693, 60] width 66 height 21
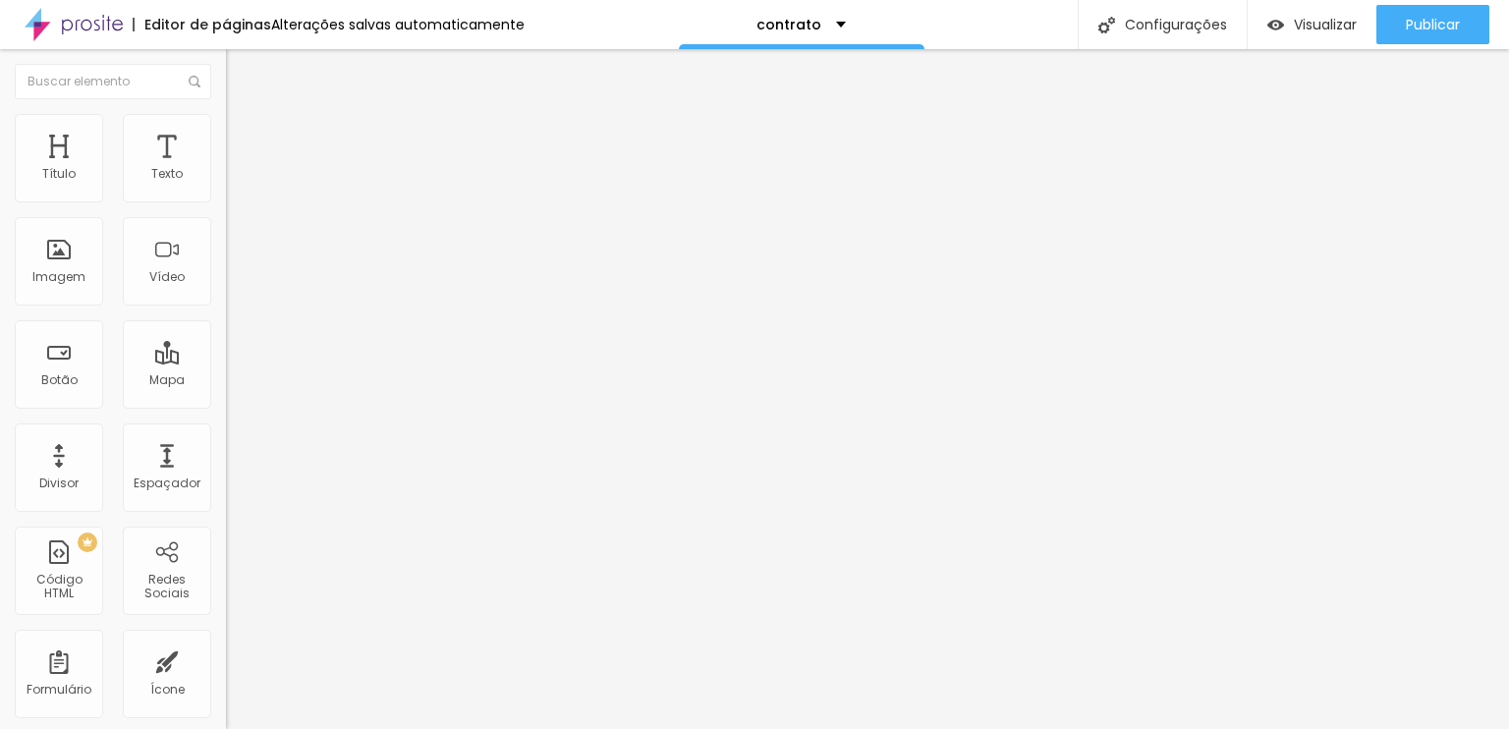
click at [226, 119] on li "Estilo" at bounding box center [339, 124] width 226 height 20
click at [226, 134] on li "Avançado" at bounding box center [339, 144] width 226 height 20
click at [271, 70] on font "Editar nulo" at bounding box center [307, 72] width 72 height 20
click at [144, 164] on div "Texto" at bounding box center [167, 158] width 88 height 88
click at [271, 70] on font "Editar nulo" at bounding box center [307, 72] width 72 height 20
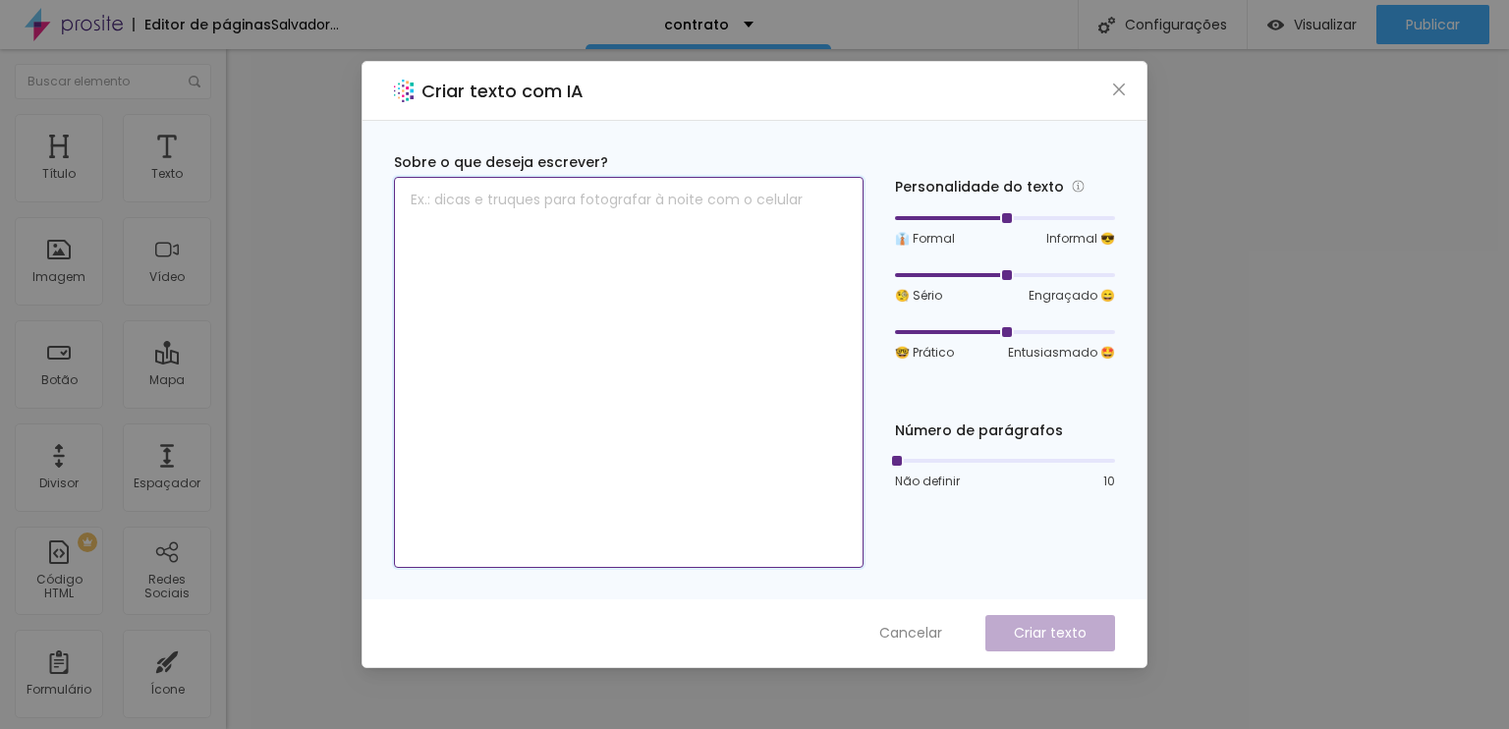
click at [566, 204] on textarea at bounding box center [629, 372] width 470 height 391
type textarea "Contrato de serviço fotográfico"
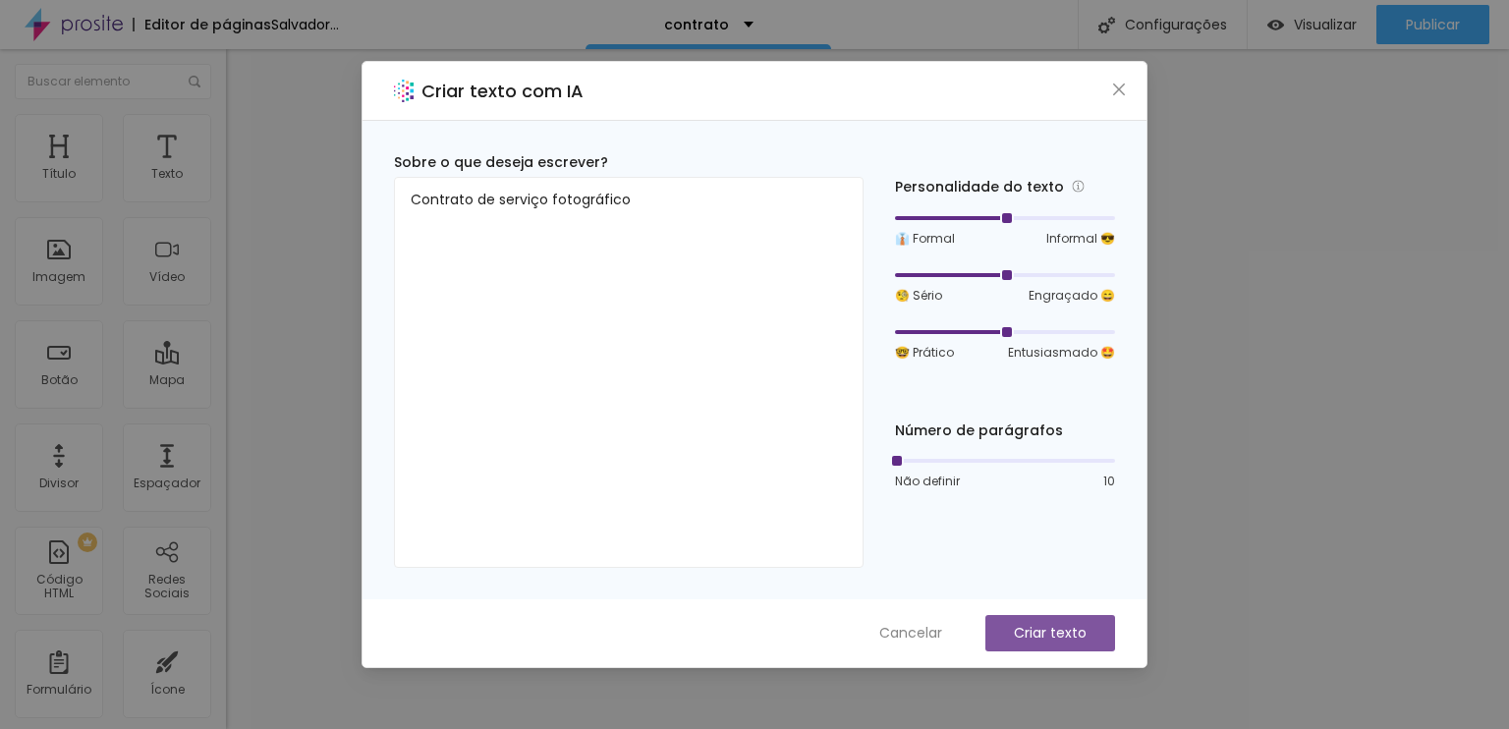
click at [1068, 630] on font "Criar texto" at bounding box center [1050, 633] width 73 height 20
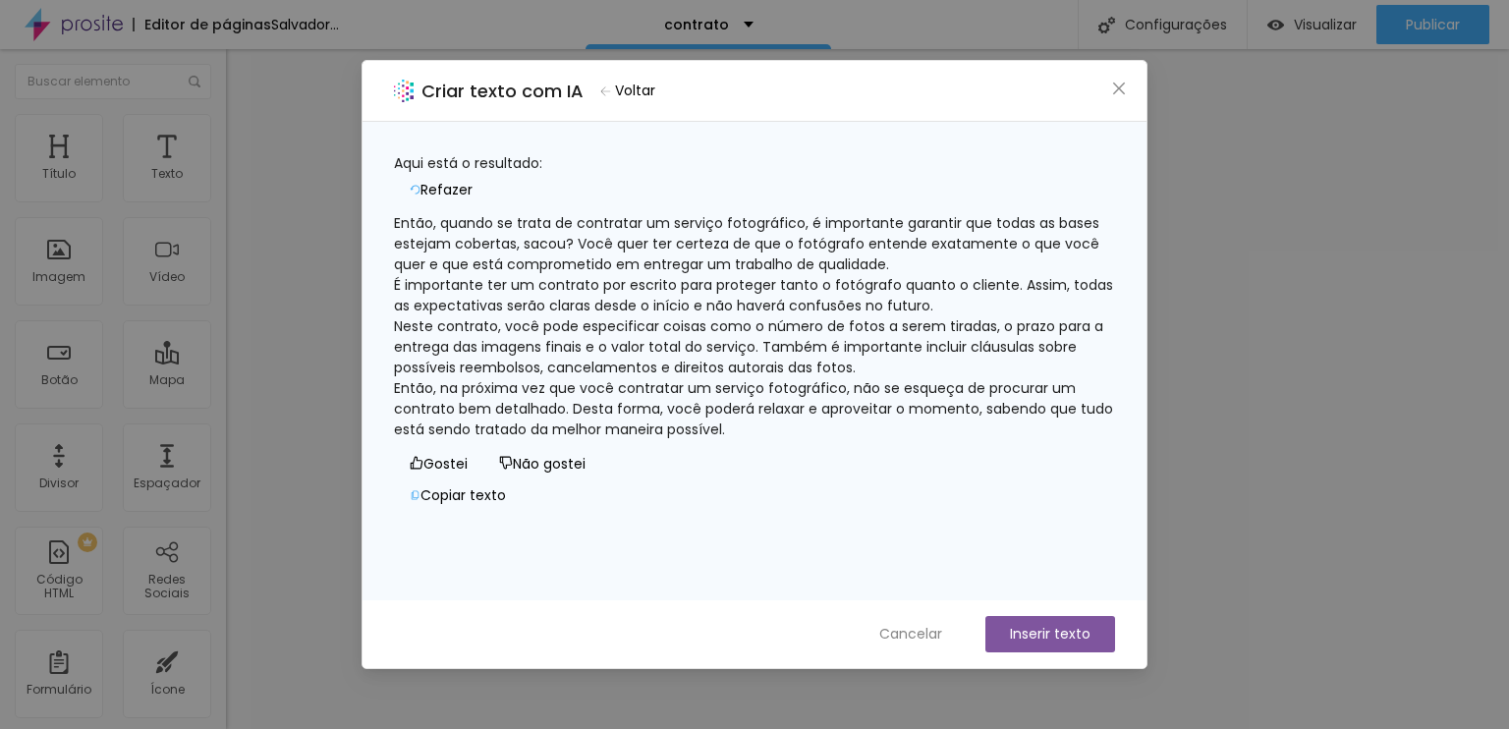
click at [619, 98] on button "Voltar" at bounding box center [628, 91] width 73 height 28
